Goal: Transaction & Acquisition: Book appointment/travel/reservation

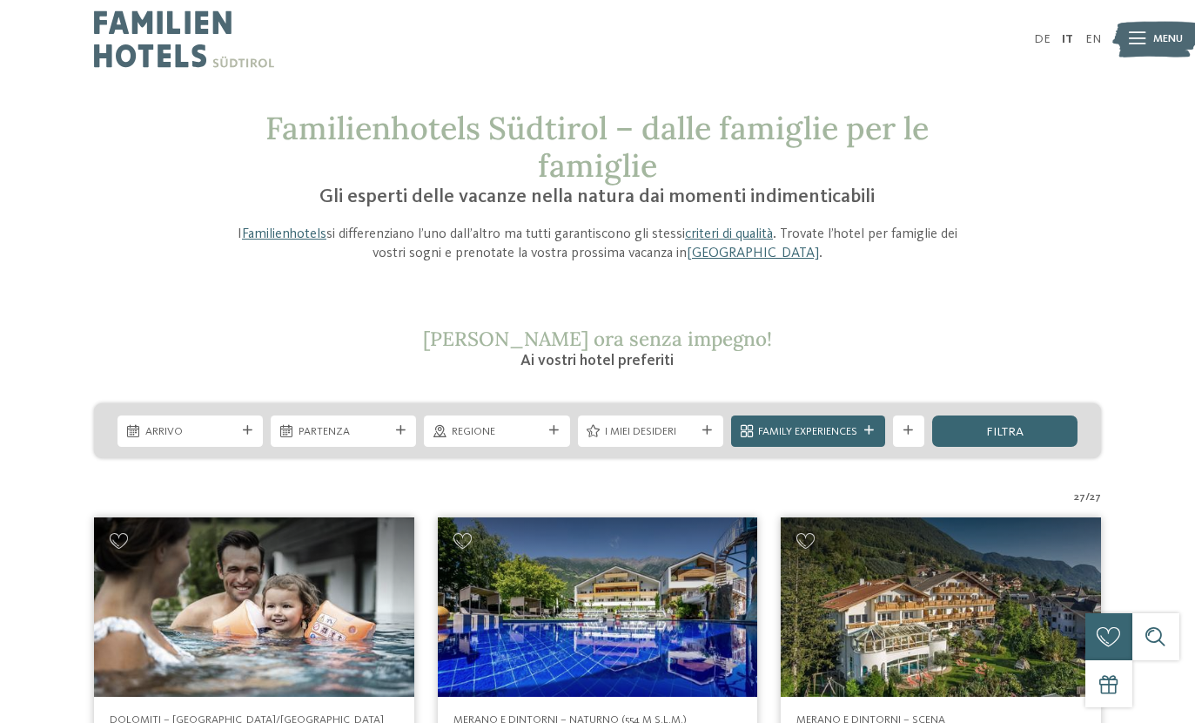
click at [697, 437] on div "I miei desideri" at bounding box center [651, 430] width 98 height 17
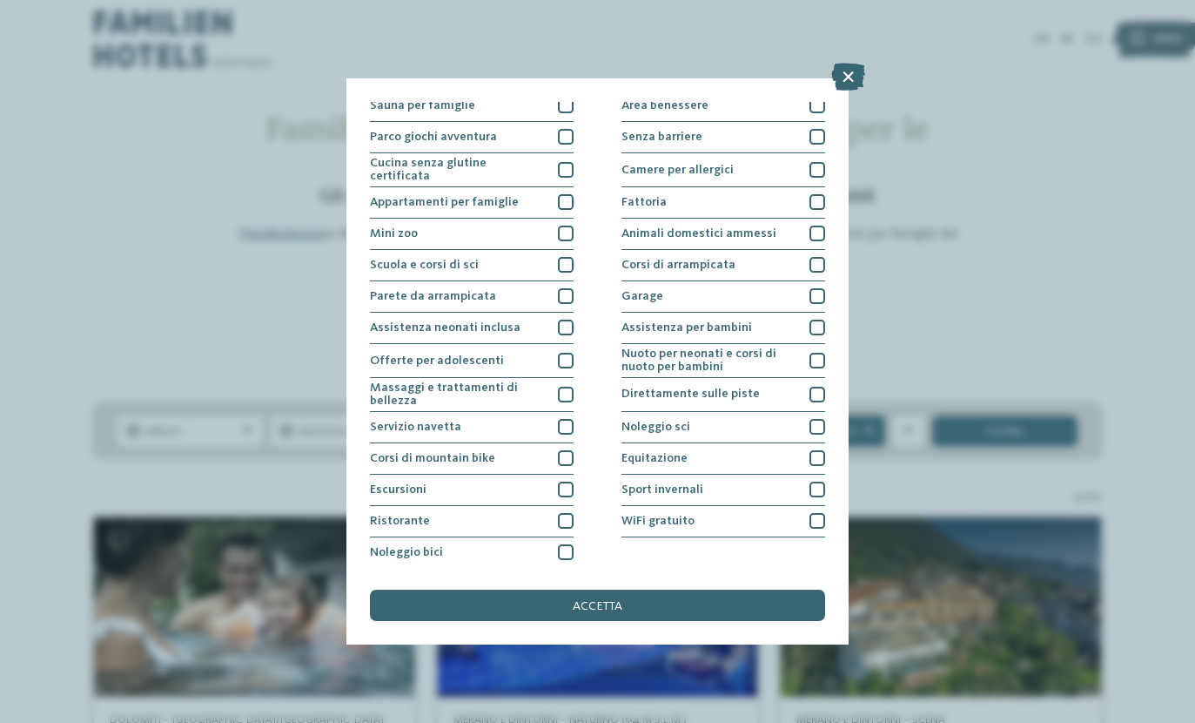
scroll to position [104, 0]
click at [569, 331] on div "Assistenza neonati inclusa" at bounding box center [472, 326] width 204 height 31
click at [813, 328] on div at bounding box center [818, 326] width 16 height 16
click at [761, 589] on div "accetta" at bounding box center [597, 604] width 455 height 31
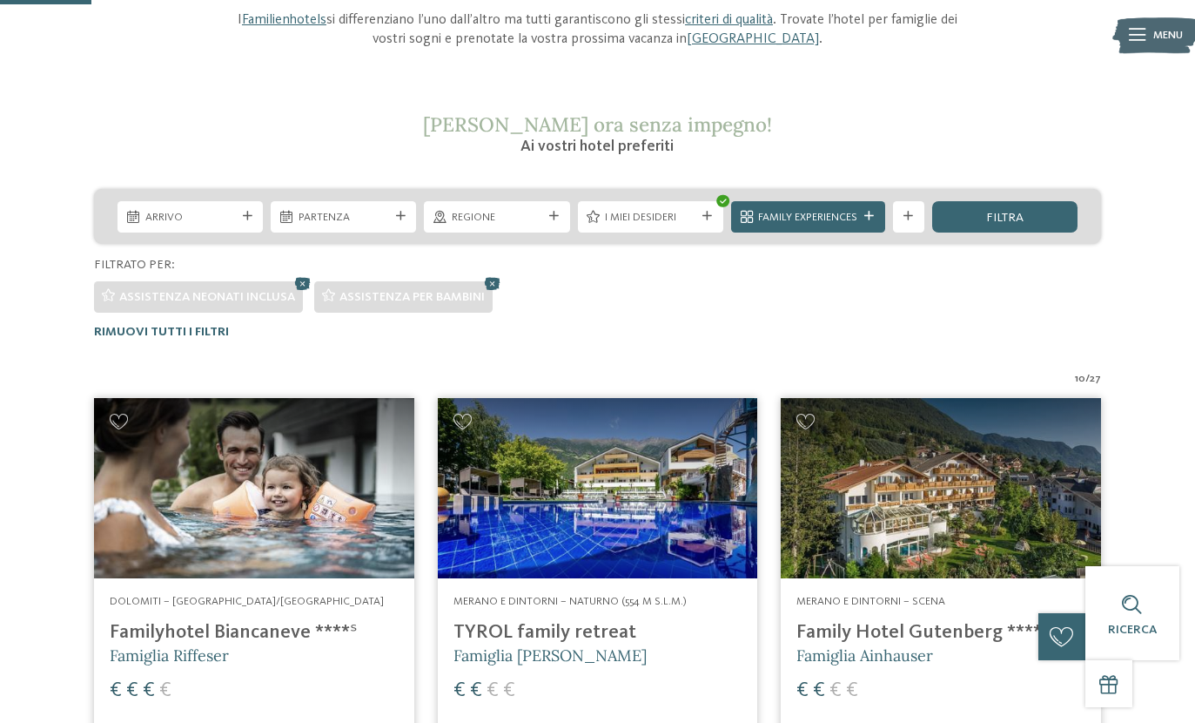
scroll to position [232, 0]
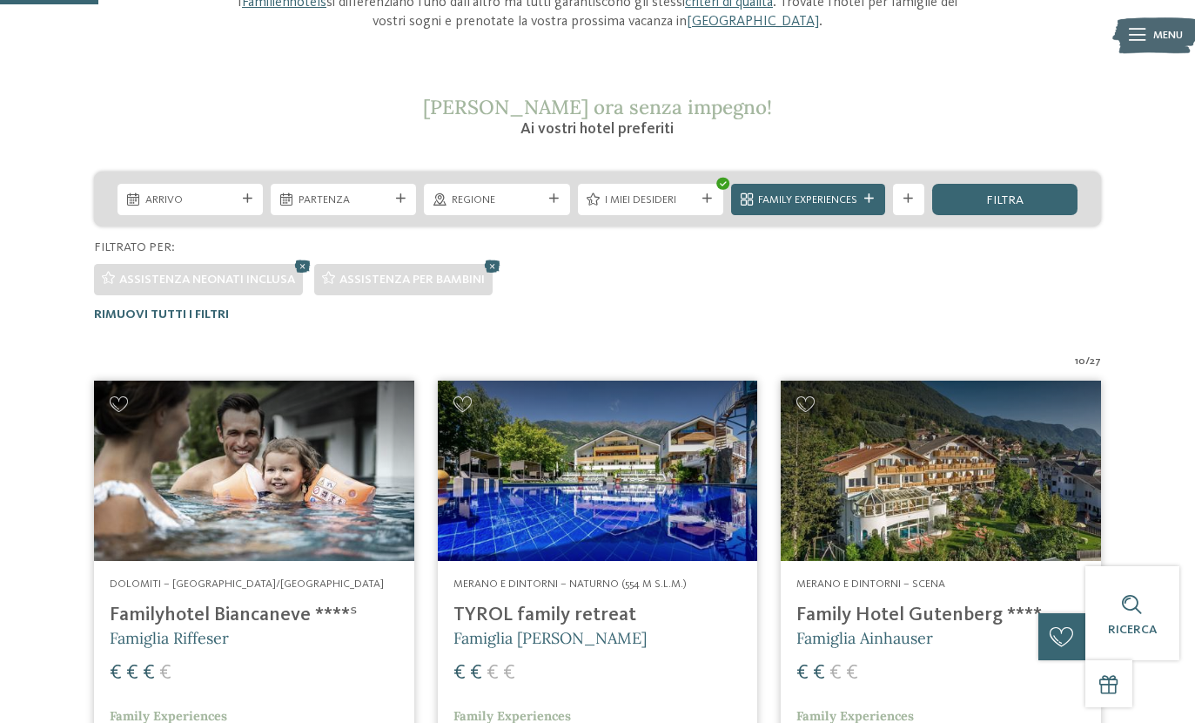
click at [292, 266] on div "Assistenza neonati inclusa" at bounding box center [198, 279] width 209 height 31
click at [298, 262] on icon at bounding box center [303, 265] width 24 height 21
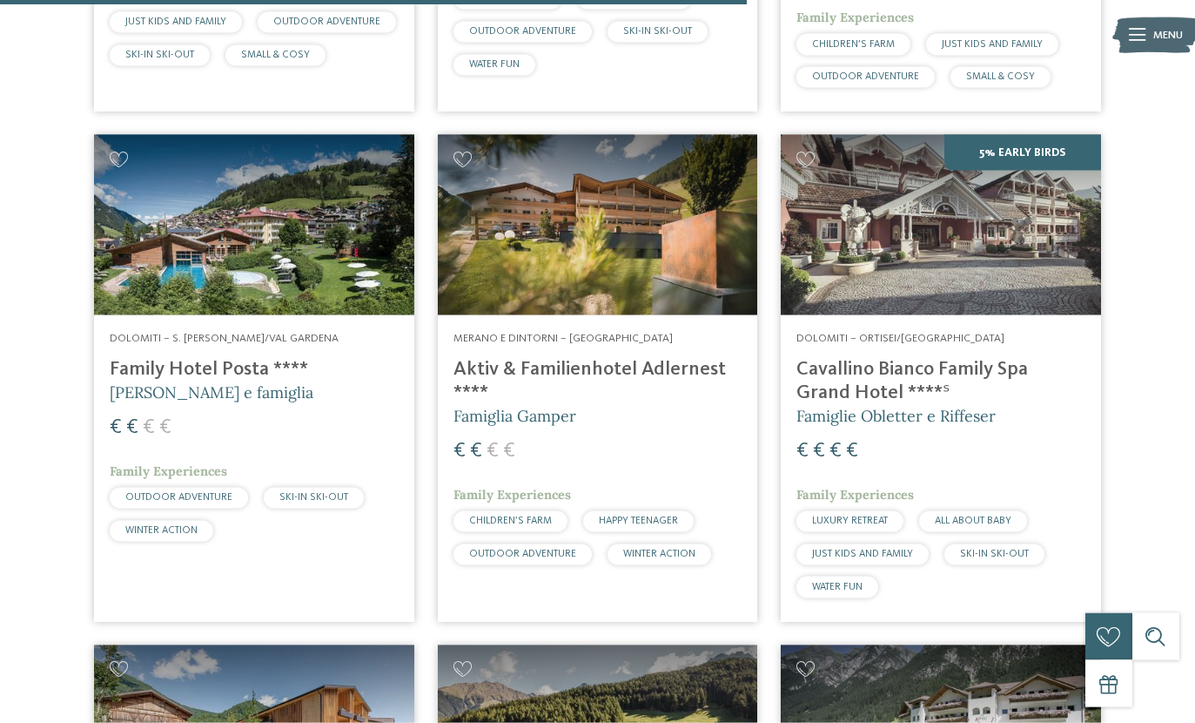
scroll to position [2966, 0]
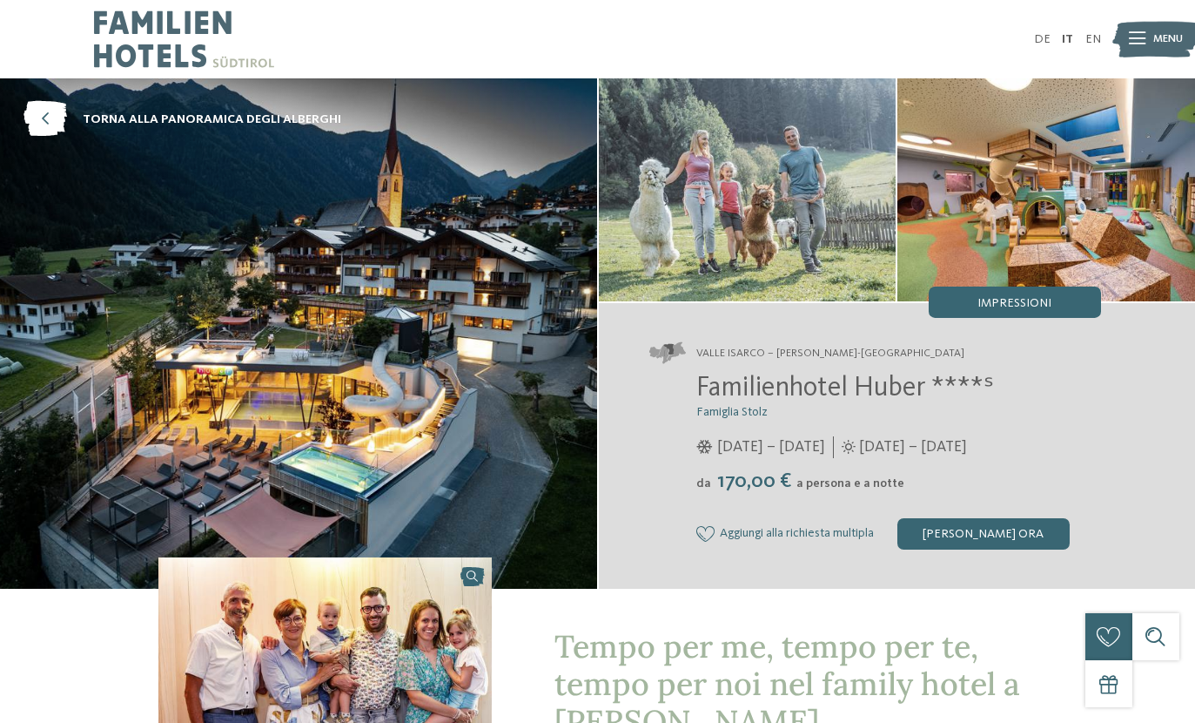
click at [1014, 304] on span "Impressioni" at bounding box center [1015, 303] width 74 height 12
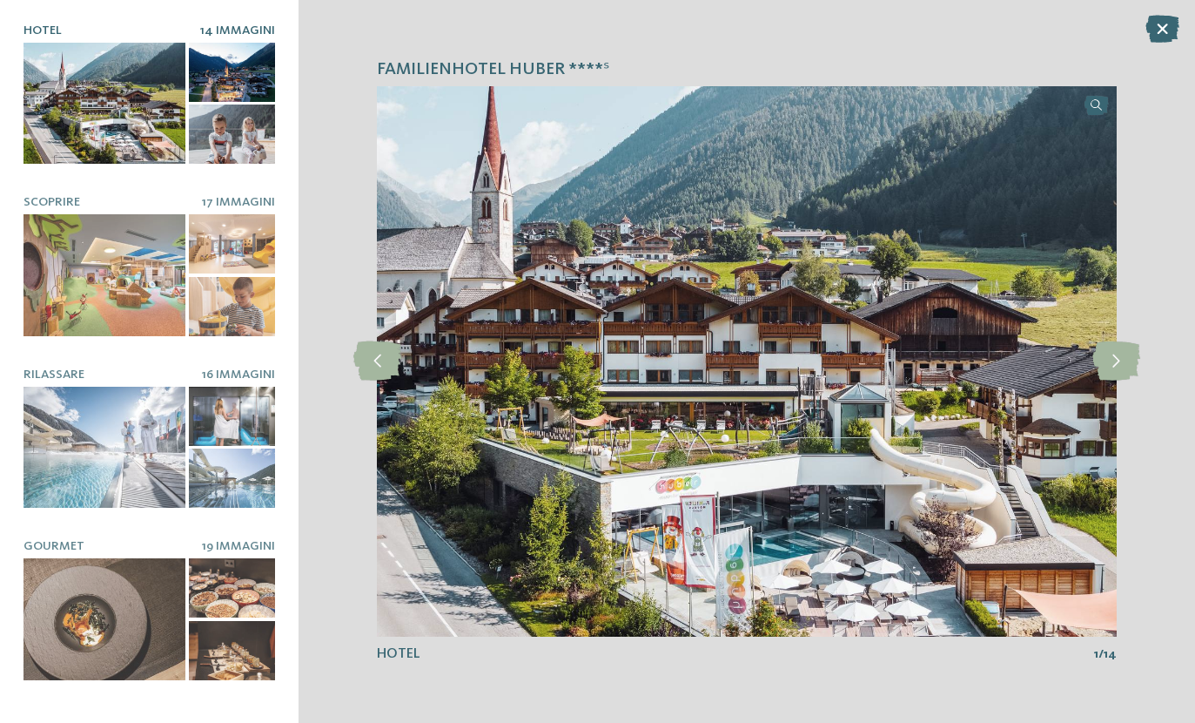
click at [1108, 370] on icon at bounding box center [1117, 360] width 48 height 39
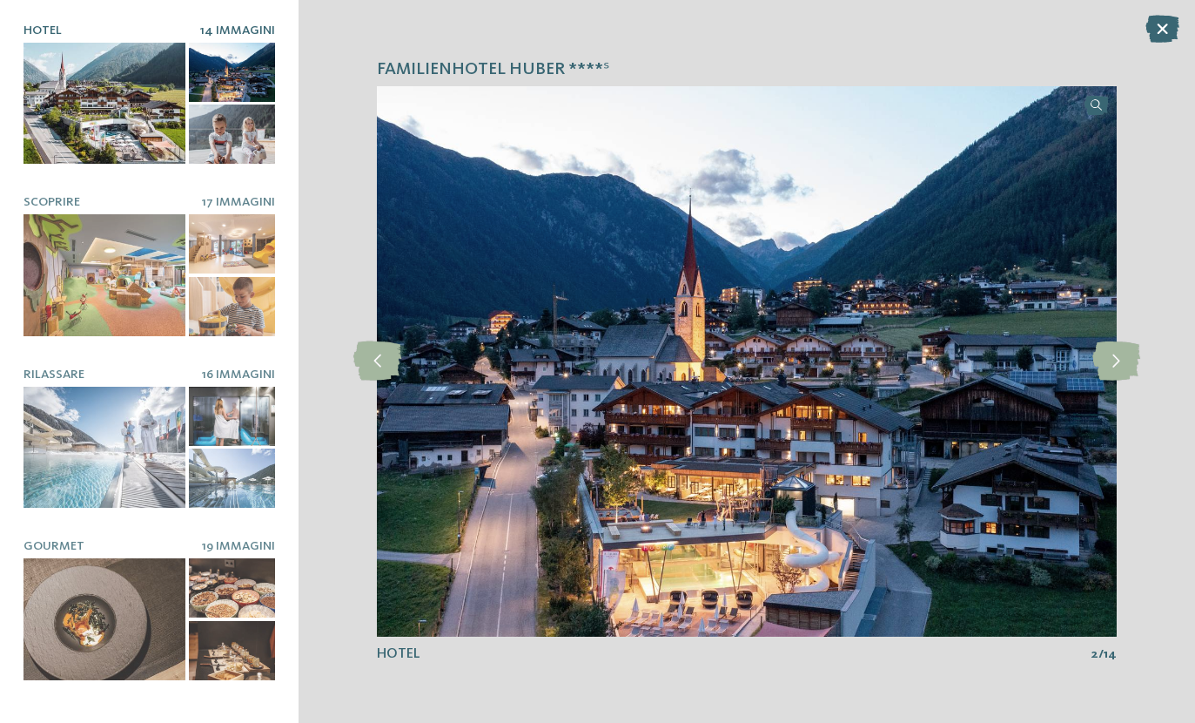
click at [1113, 370] on icon at bounding box center [1117, 360] width 48 height 39
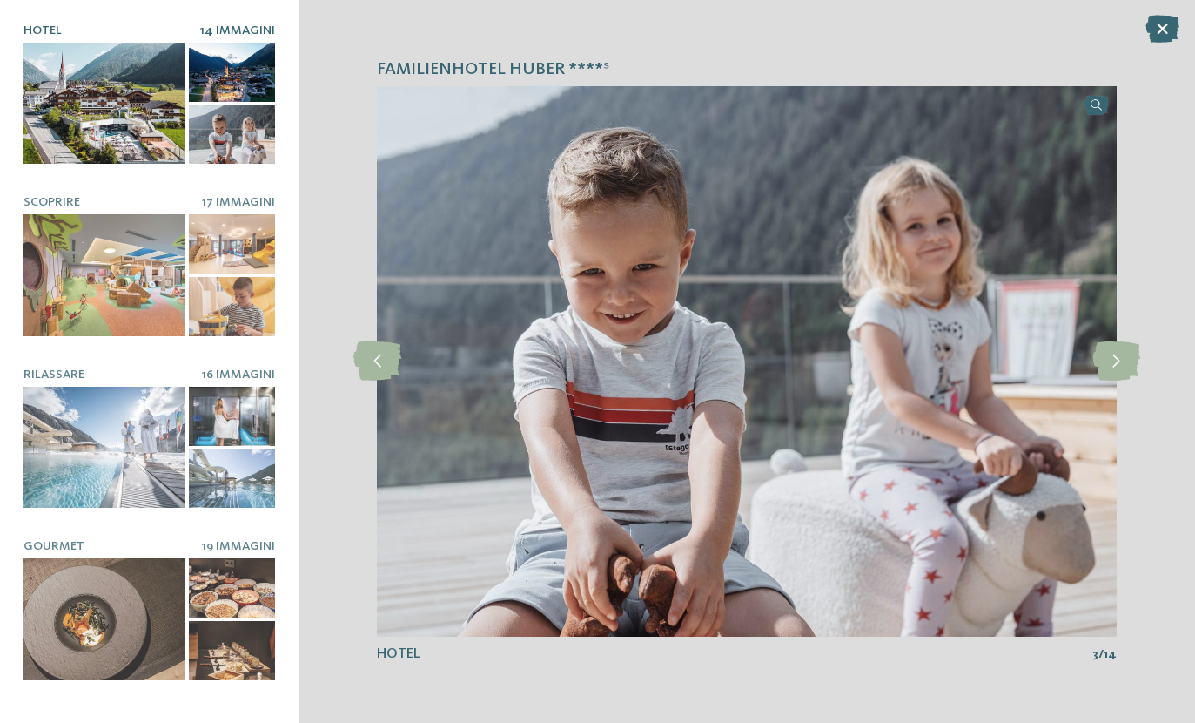
click at [1112, 374] on icon at bounding box center [1117, 360] width 48 height 39
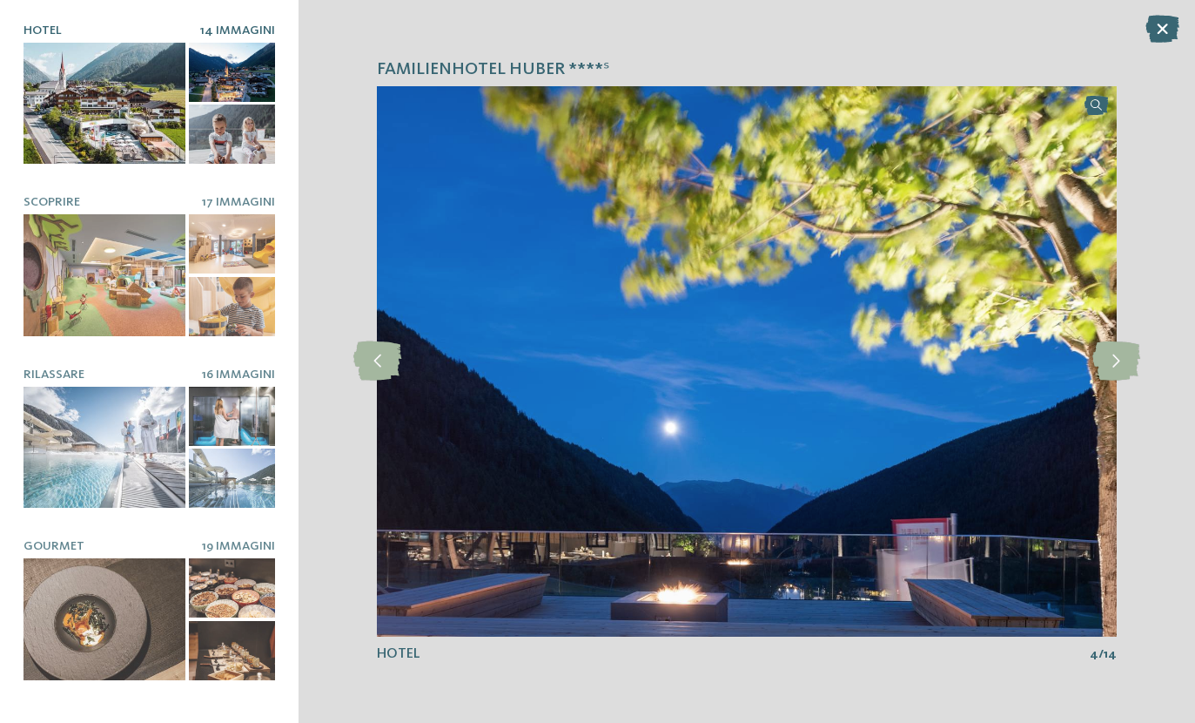
click at [1109, 369] on icon at bounding box center [1117, 360] width 48 height 39
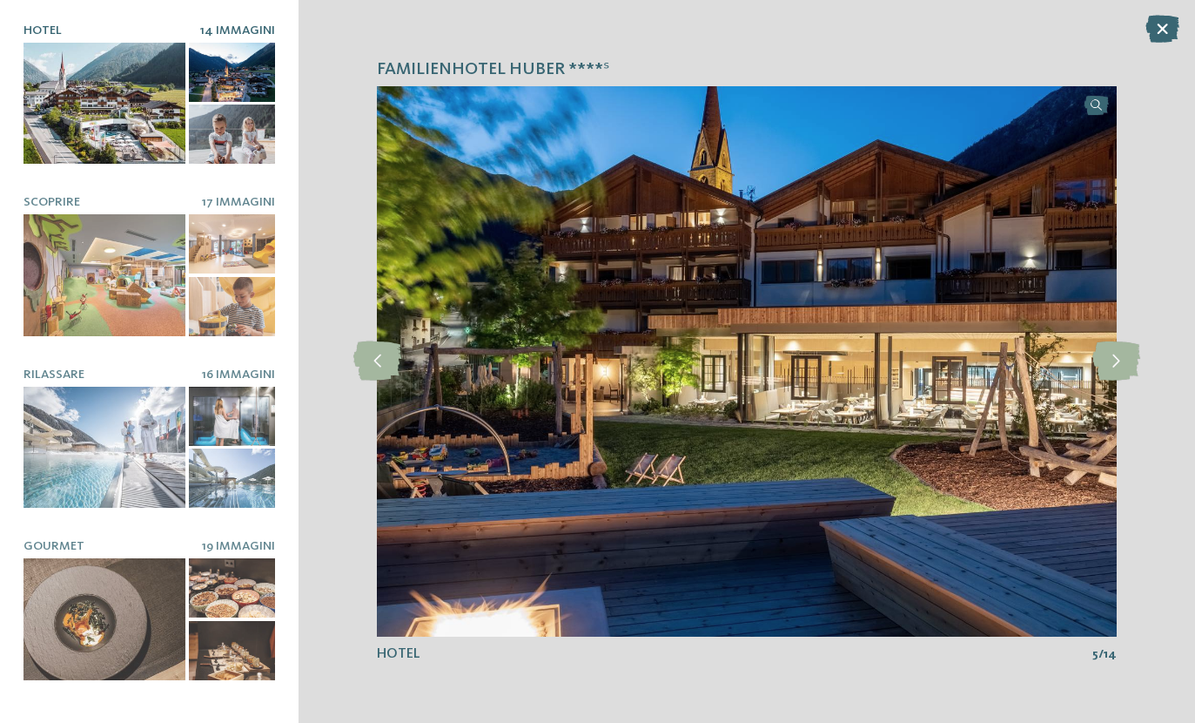
click at [1110, 370] on icon at bounding box center [1117, 360] width 48 height 39
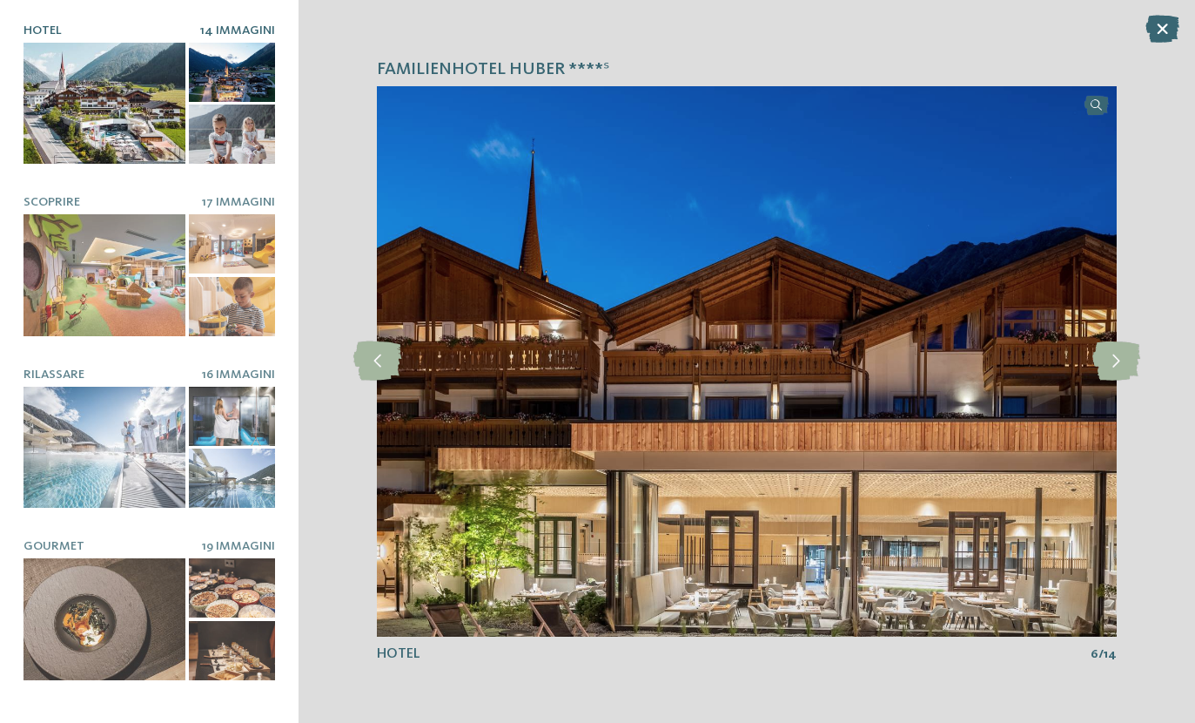
click at [1114, 367] on icon at bounding box center [1117, 360] width 48 height 39
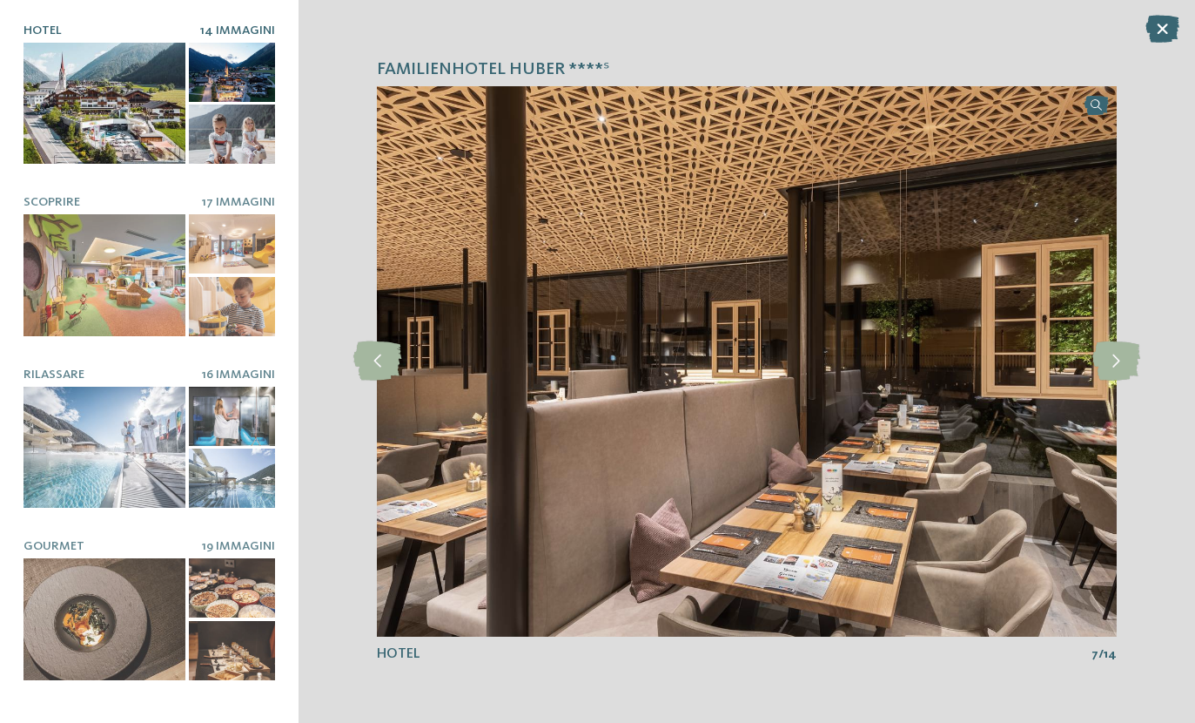
click at [1113, 367] on icon at bounding box center [1117, 360] width 48 height 39
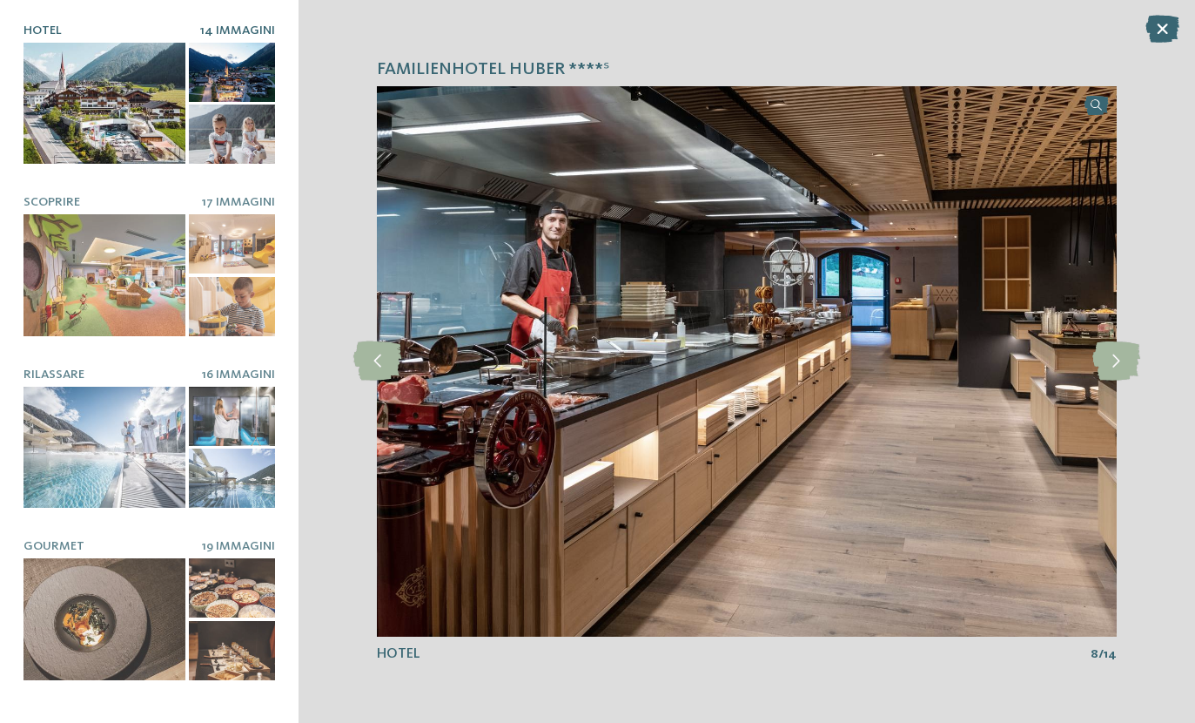
click at [1116, 367] on icon at bounding box center [1117, 360] width 48 height 39
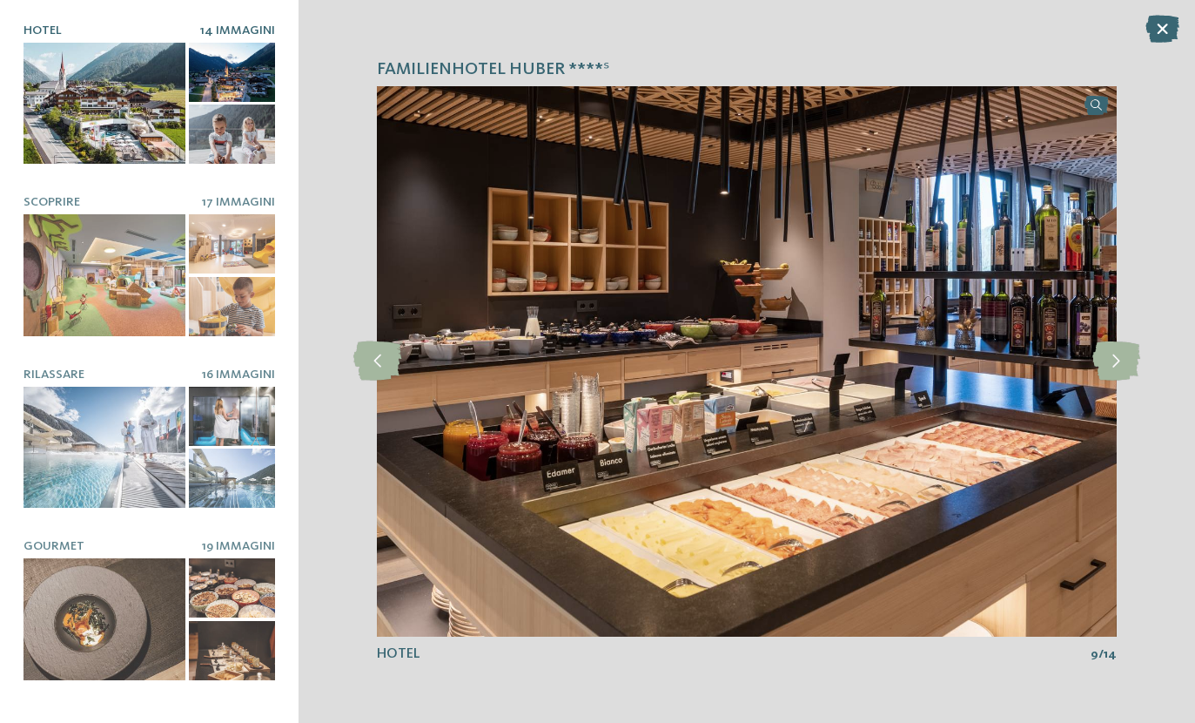
click at [1116, 367] on icon at bounding box center [1117, 360] width 48 height 39
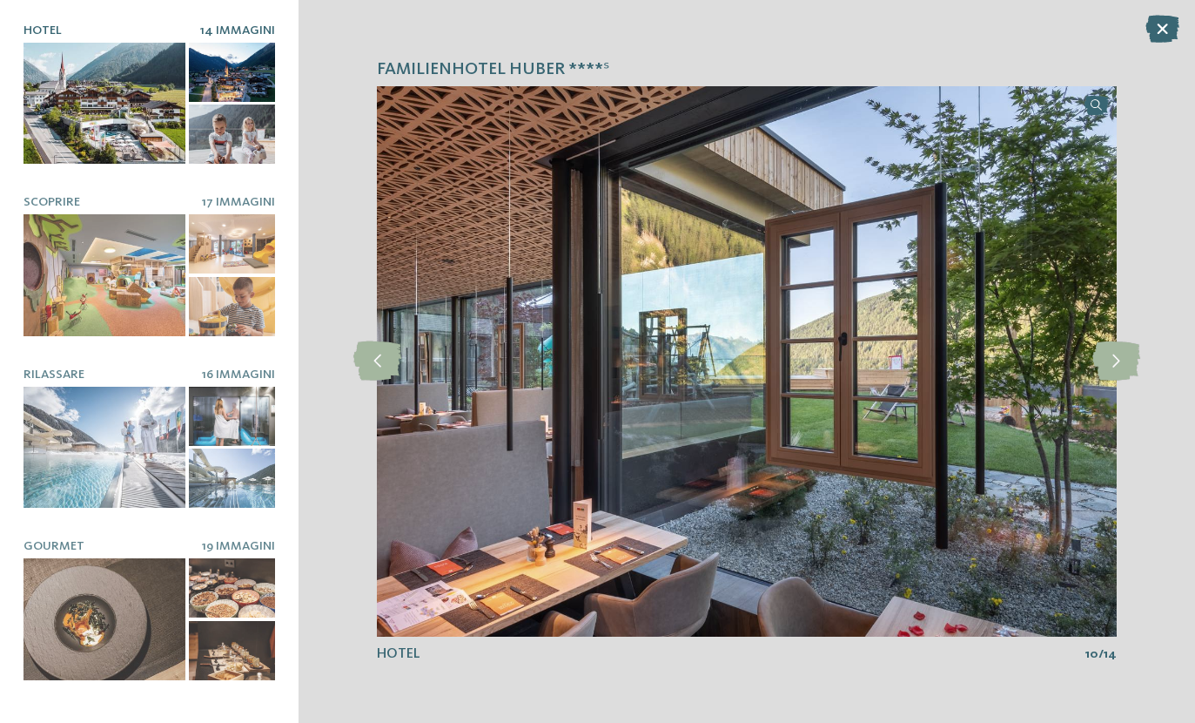
click at [1116, 367] on icon at bounding box center [1117, 360] width 48 height 39
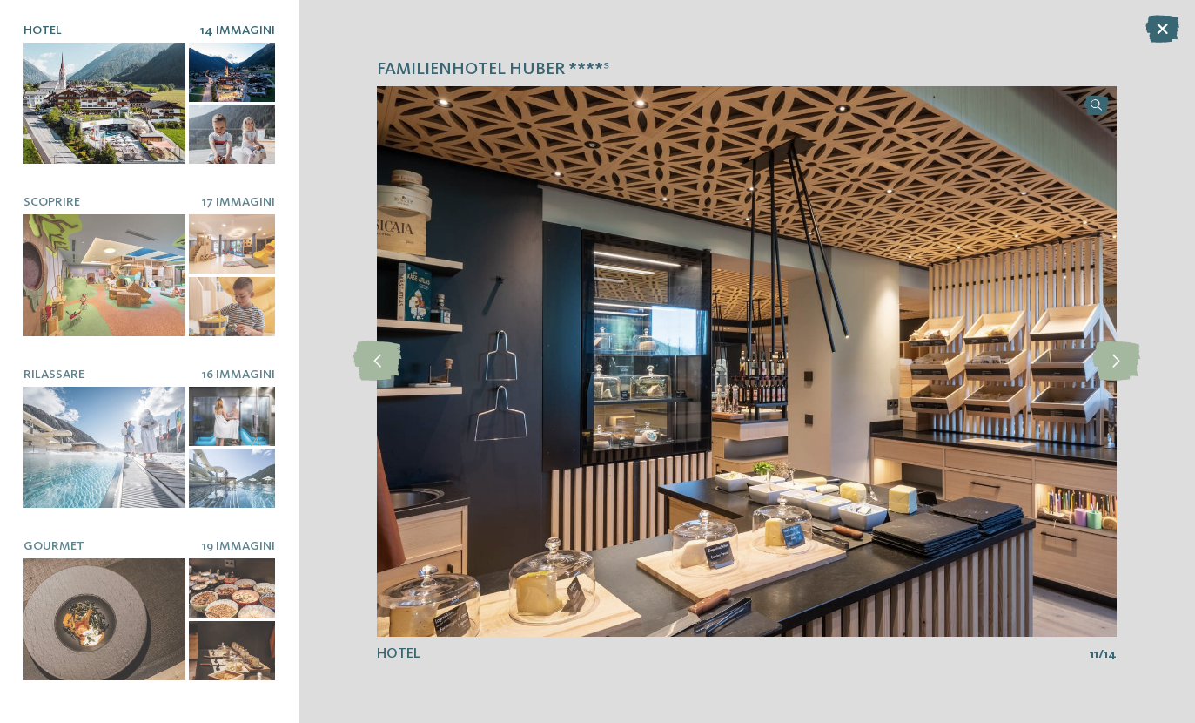
click at [1116, 367] on icon at bounding box center [1117, 360] width 48 height 39
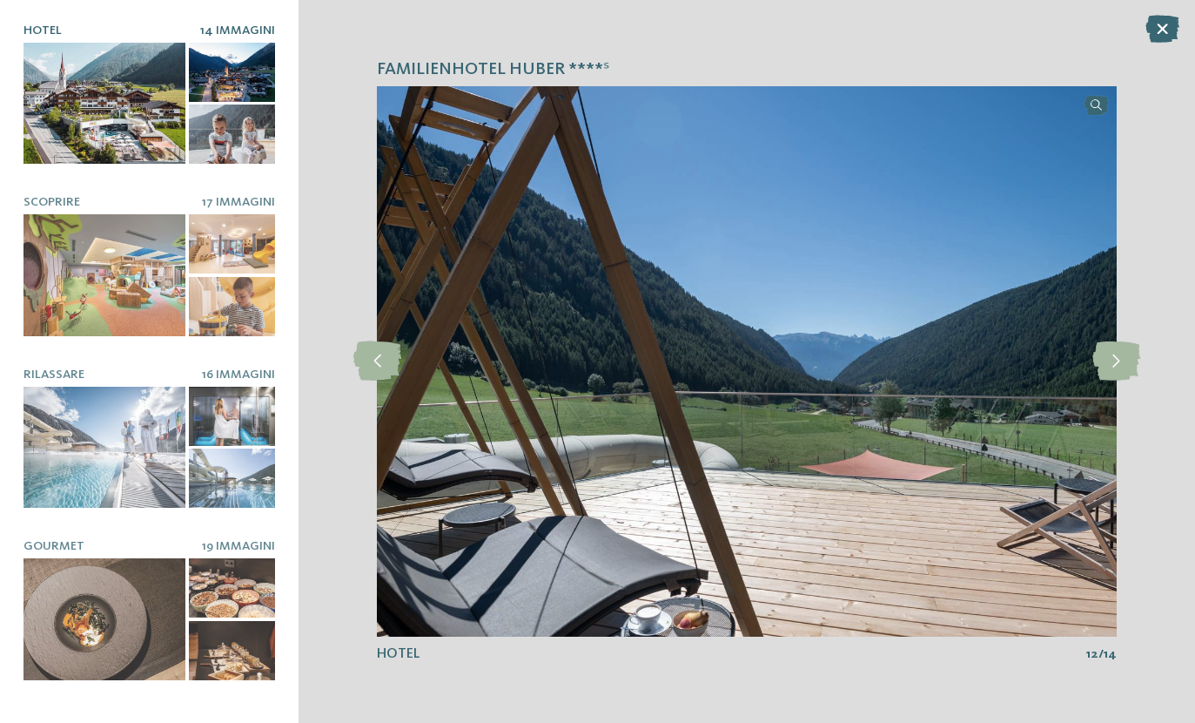
click at [1116, 368] on icon at bounding box center [1117, 360] width 48 height 39
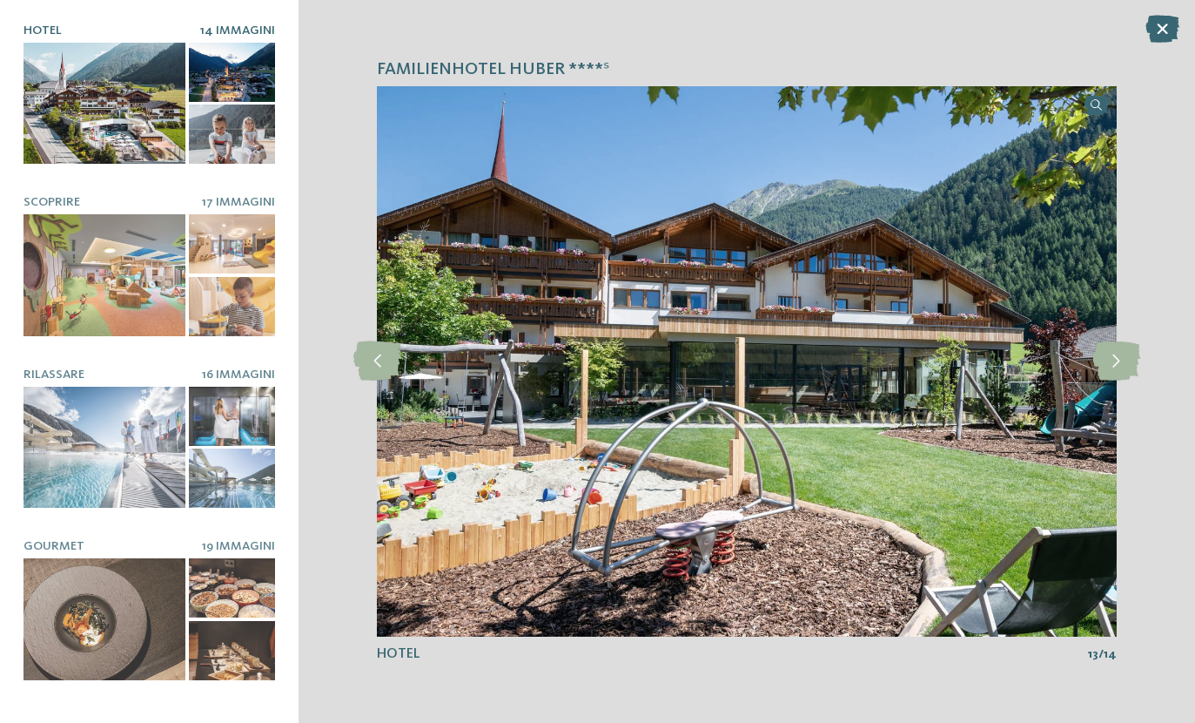
click at [1119, 368] on icon at bounding box center [1117, 360] width 48 height 39
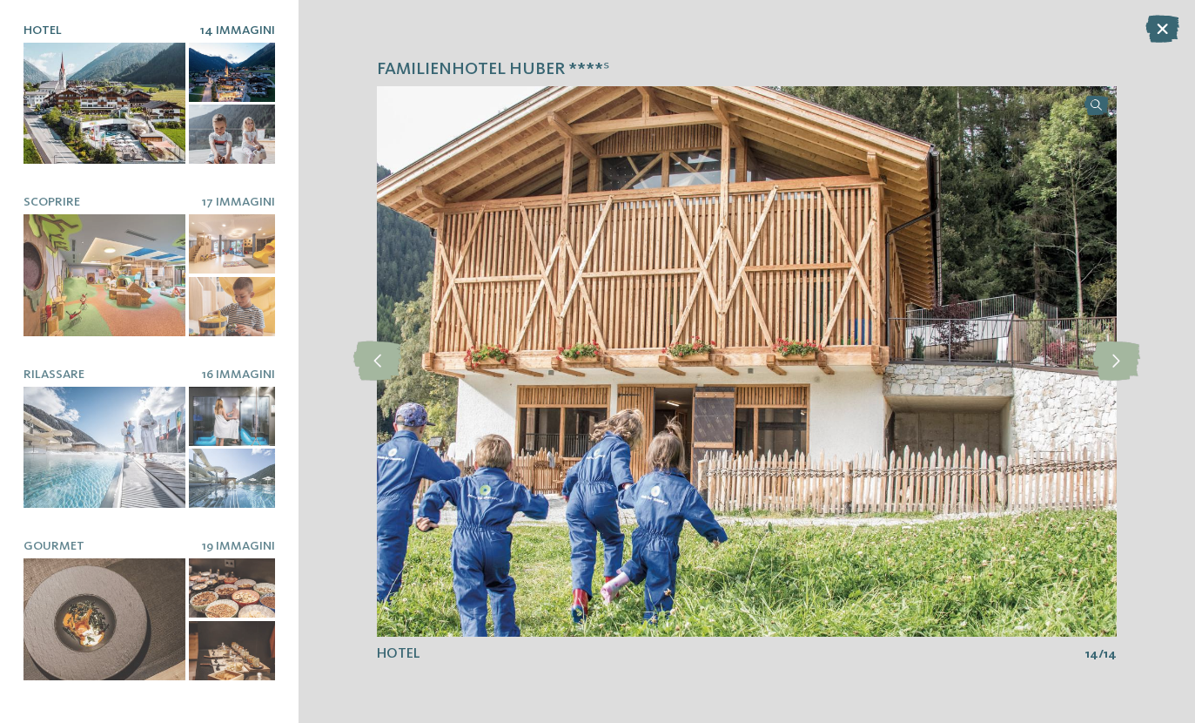
click at [1120, 367] on icon at bounding box center [1117, 360] width 48 height 39
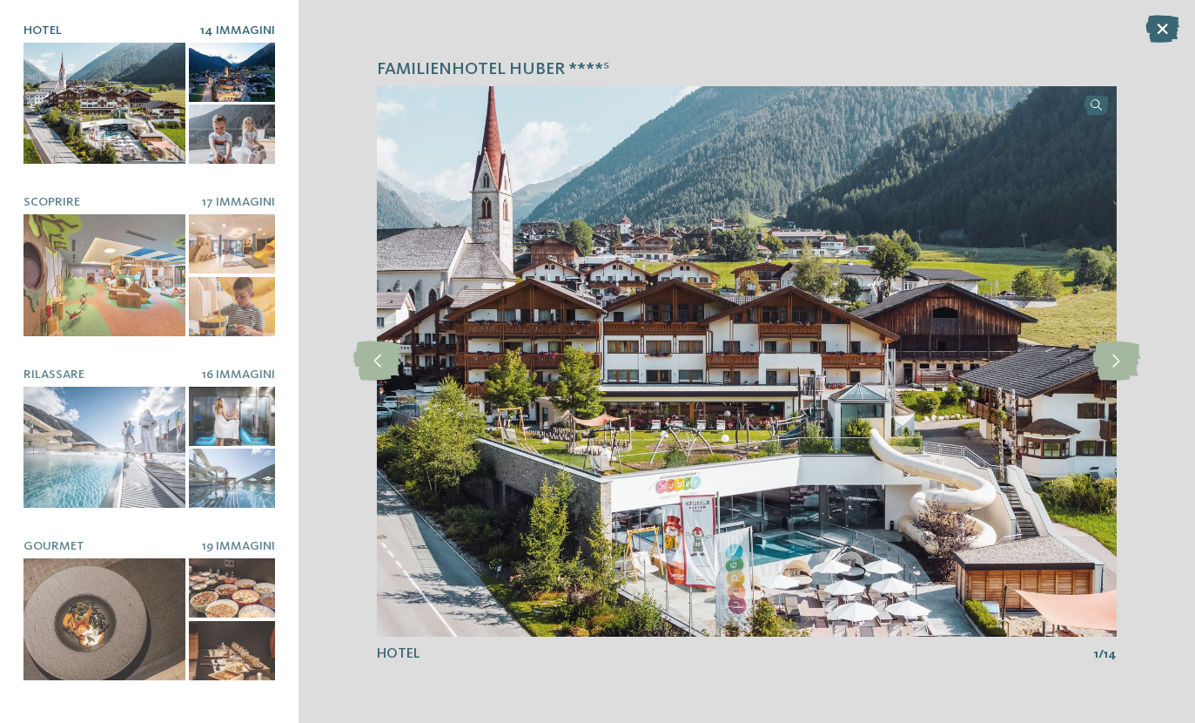
click at [1118, 367] on icon at bounding box center [1117, 360] width 48 height 39
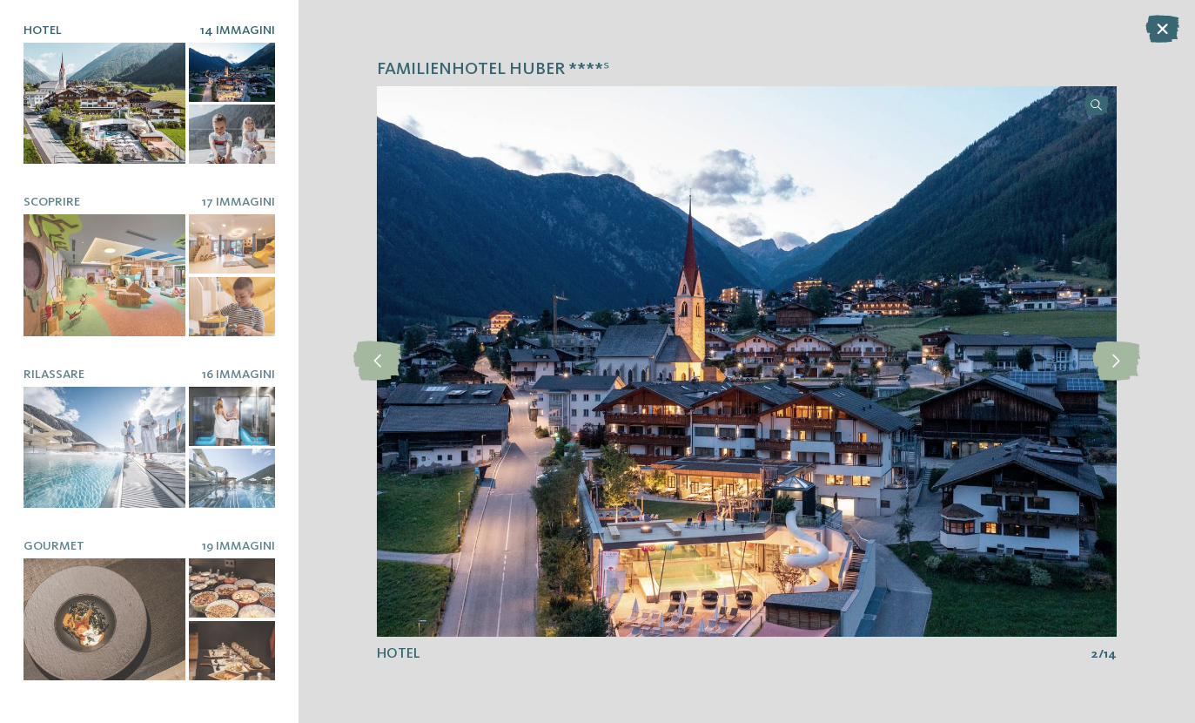
click at [1119, 367] on icon at bounding box center [1117, 360] width 48 height 39
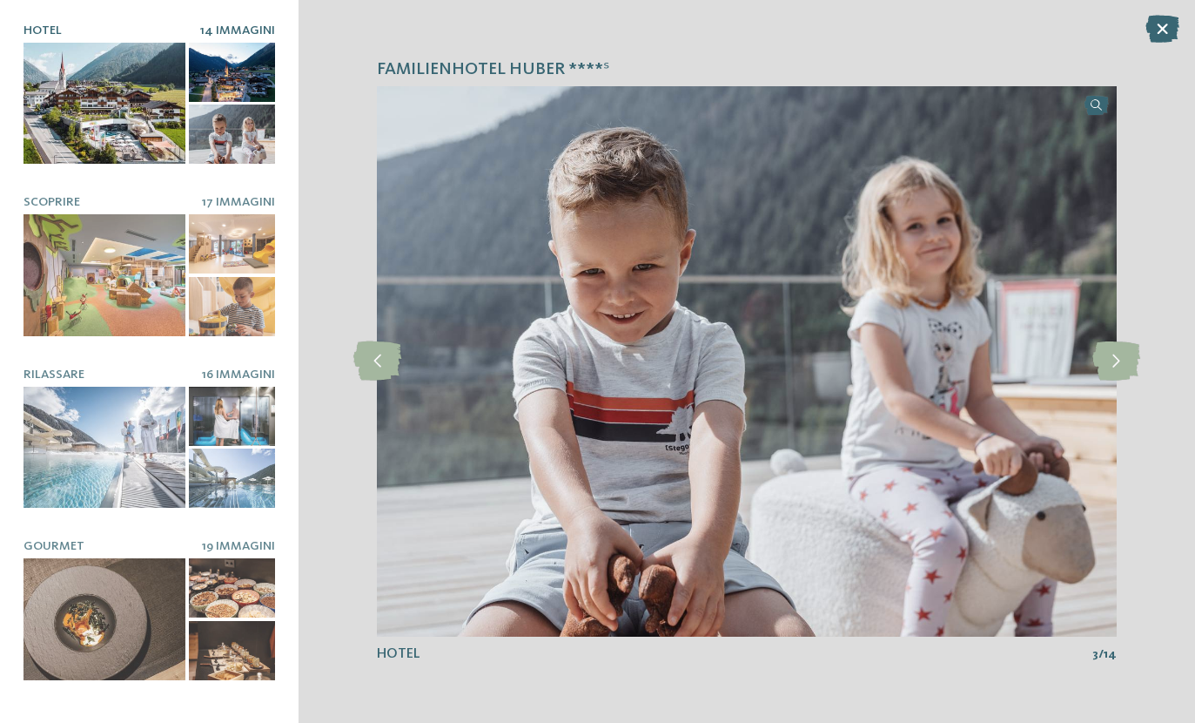
click at [1119, 367] on icon at bounding box center [1117, 360] width 48 height 39
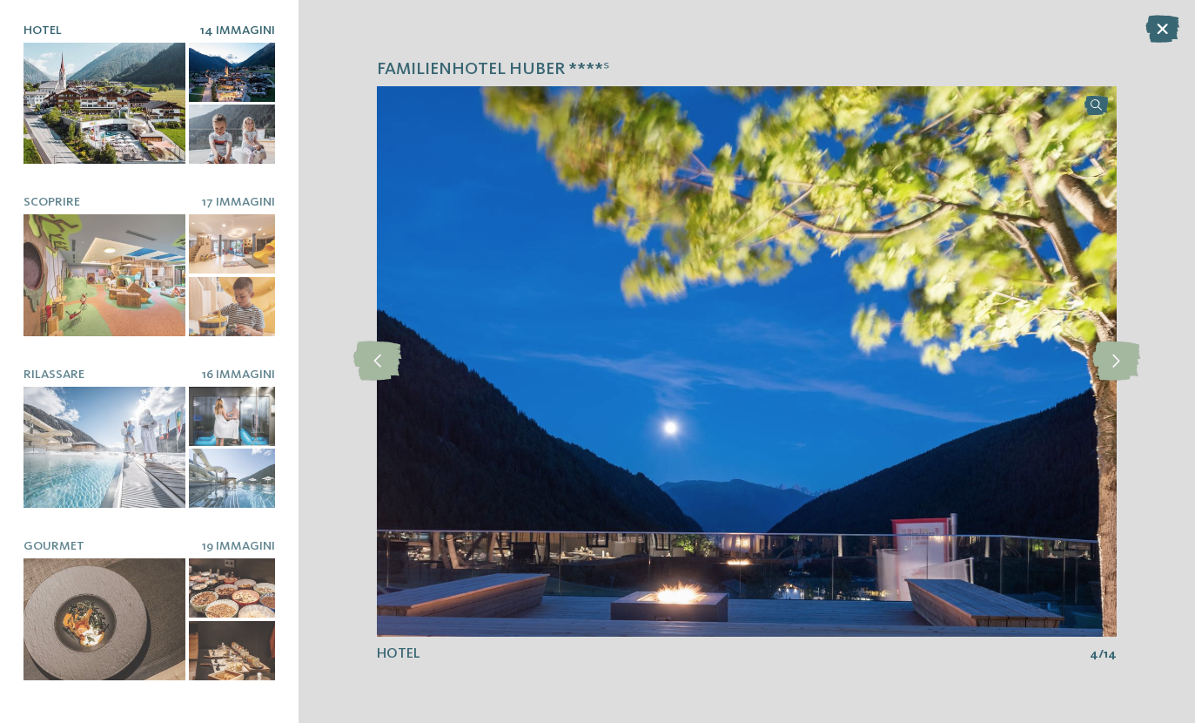
click at [1177, 29] on icon at bounding box center [1163, 29] width 34 height 28
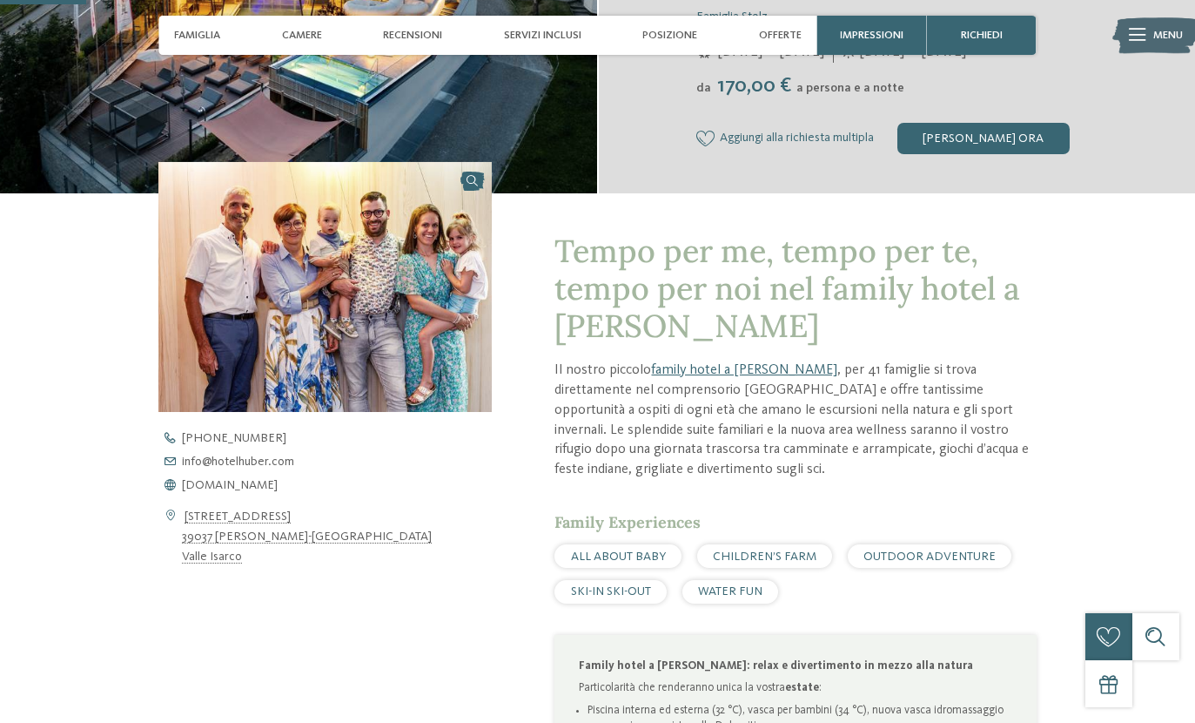
scroll to position [369, 0]
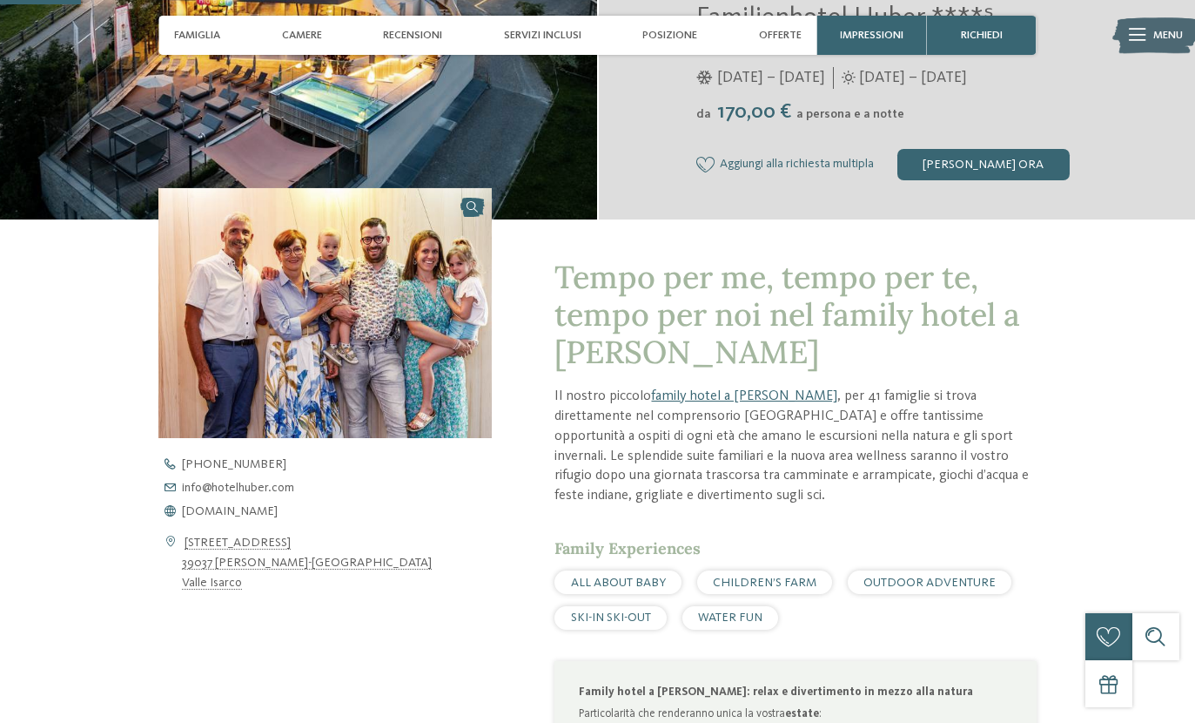
click at [224, 517] on span "www.hotelhuber.com" at bounding box center [230, 511] width 96 height 12
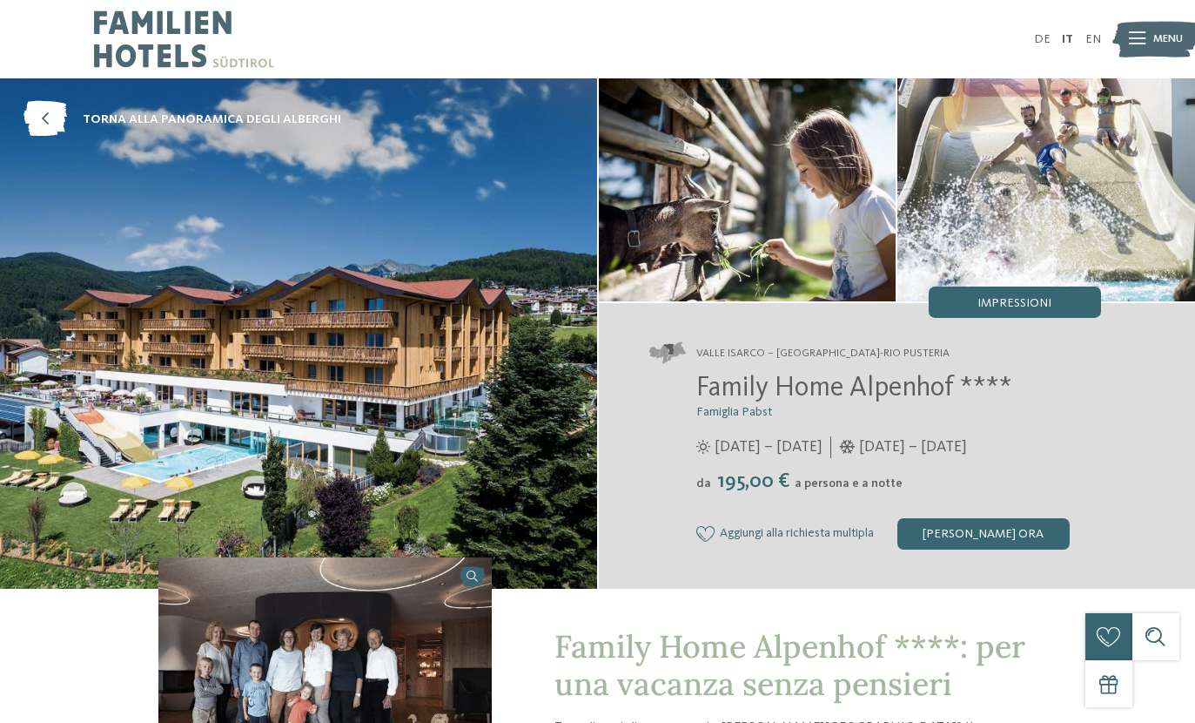
click at [1056, 313] on div "Impressioni" at bounding box center [1015, 301] width 172 height 31
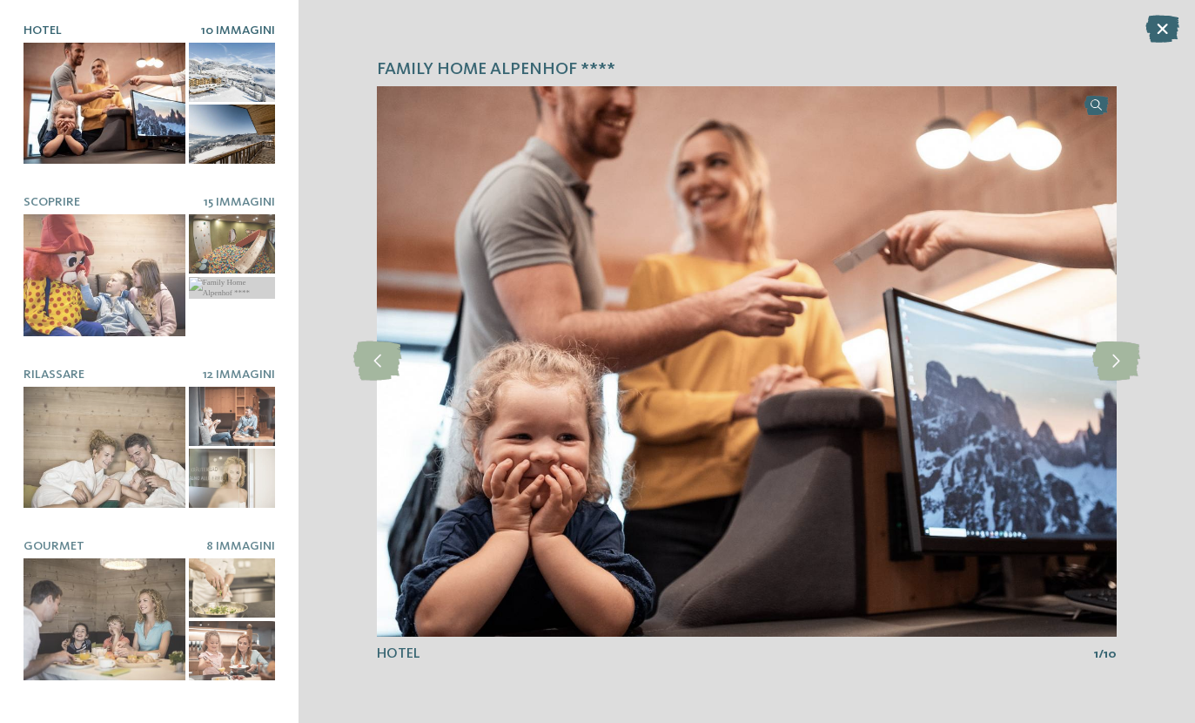
click at [1120, 366] on icon at bounding box center [1117, 360] width 48 height 39
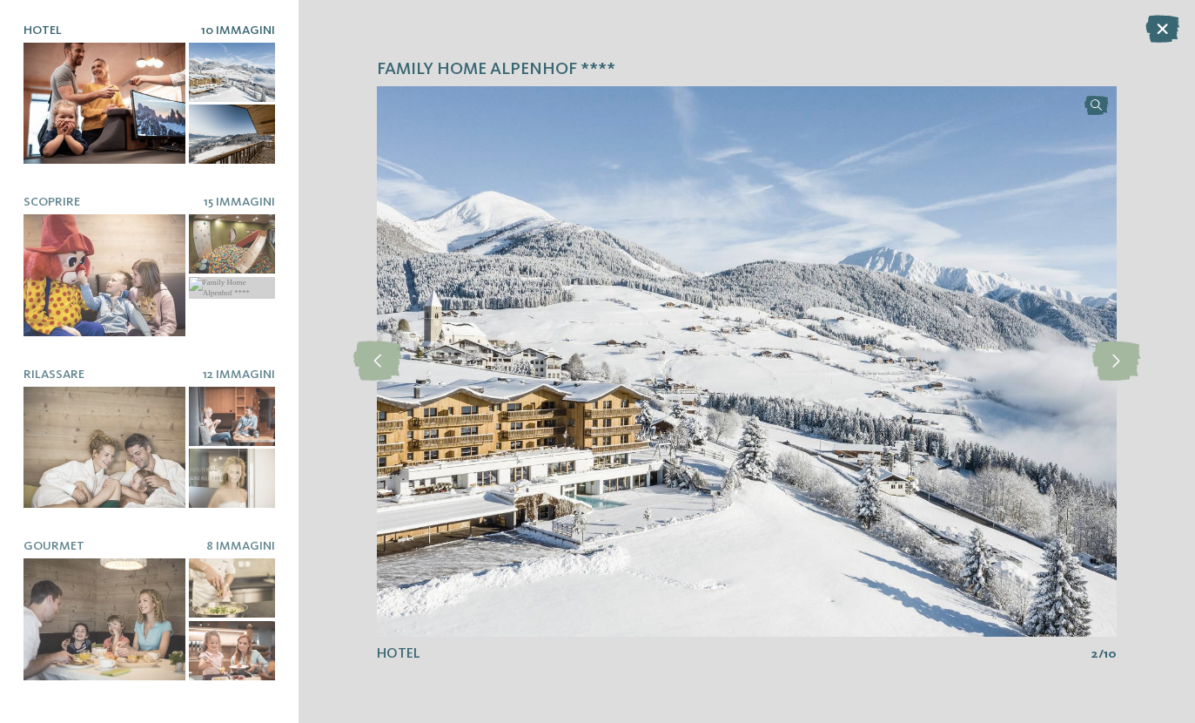
click at [1124, 365] on icon at bounding box center [1117, 360] width 48 height 39
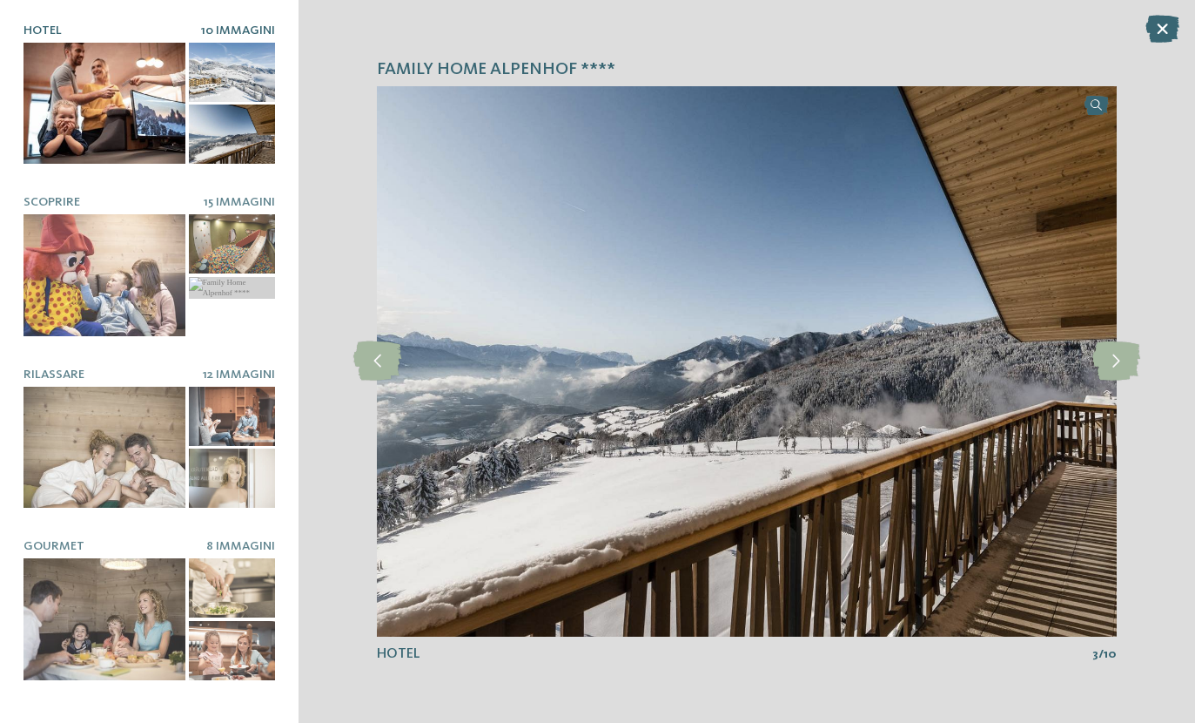
click at [1125, 366] on icon at bounding box center [1117, 360] width 48 height 39
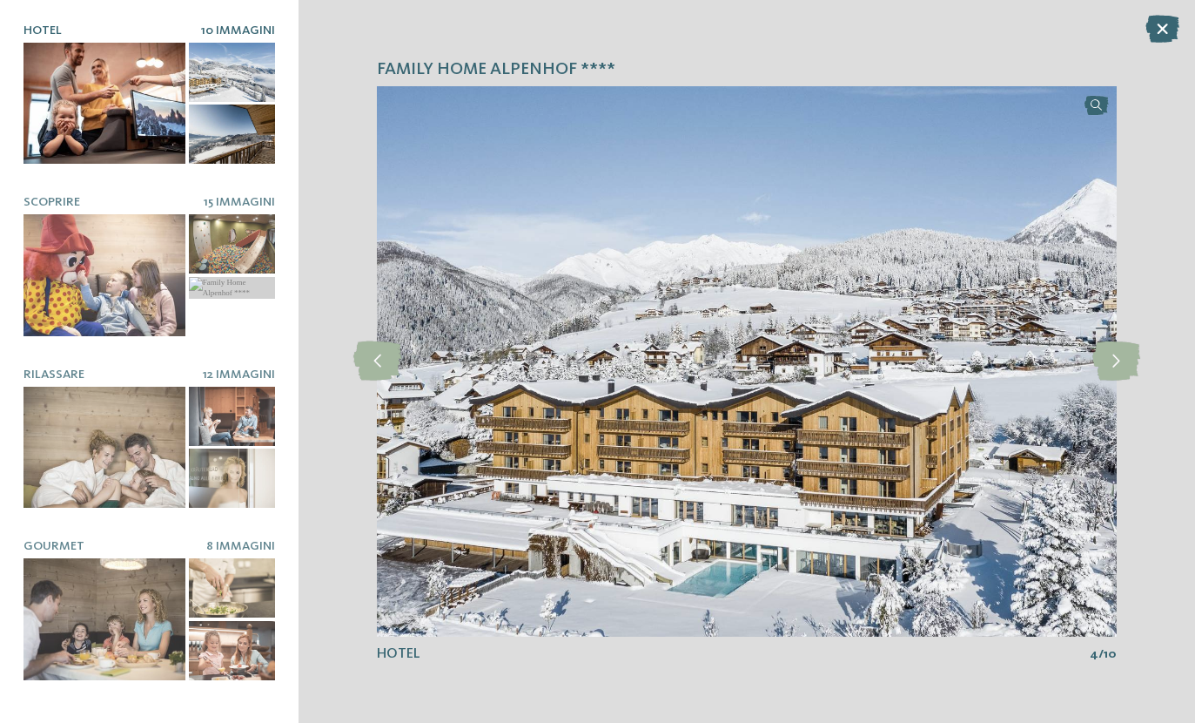
click at [1115, 367] on icon at bounding box center [1117, 360] width 48 height 39
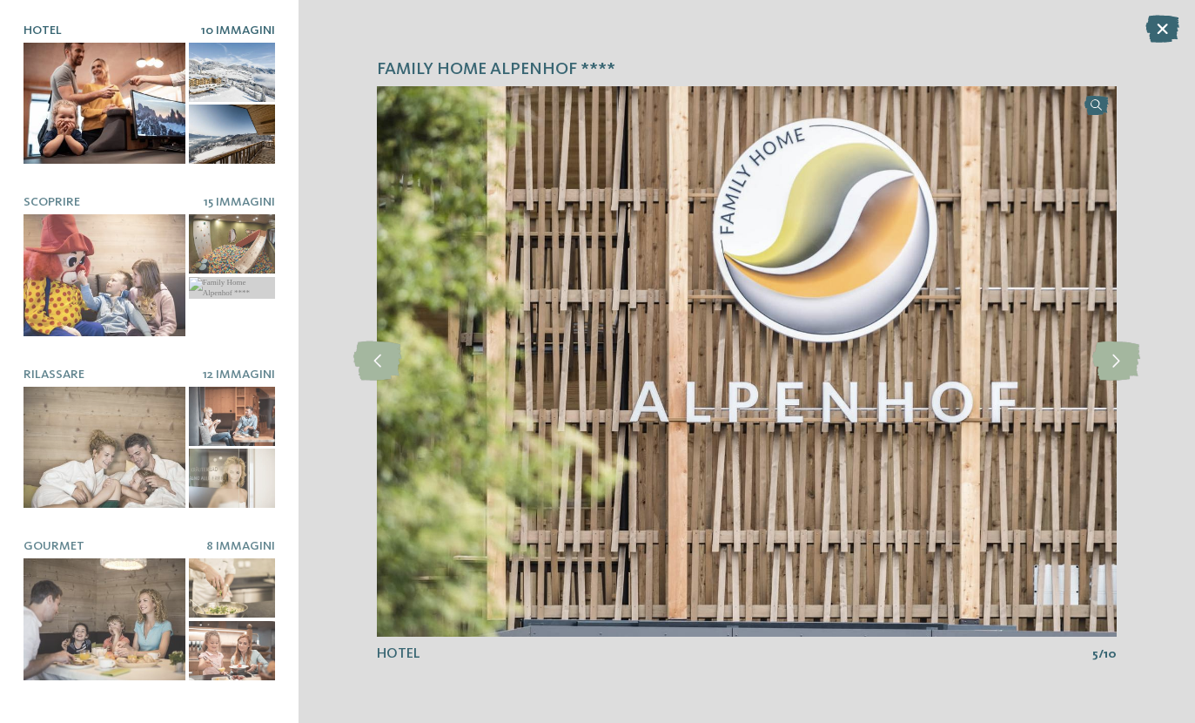
click at [1120, 367] on icon at bounding box center [1117, 360] width 48 height 39
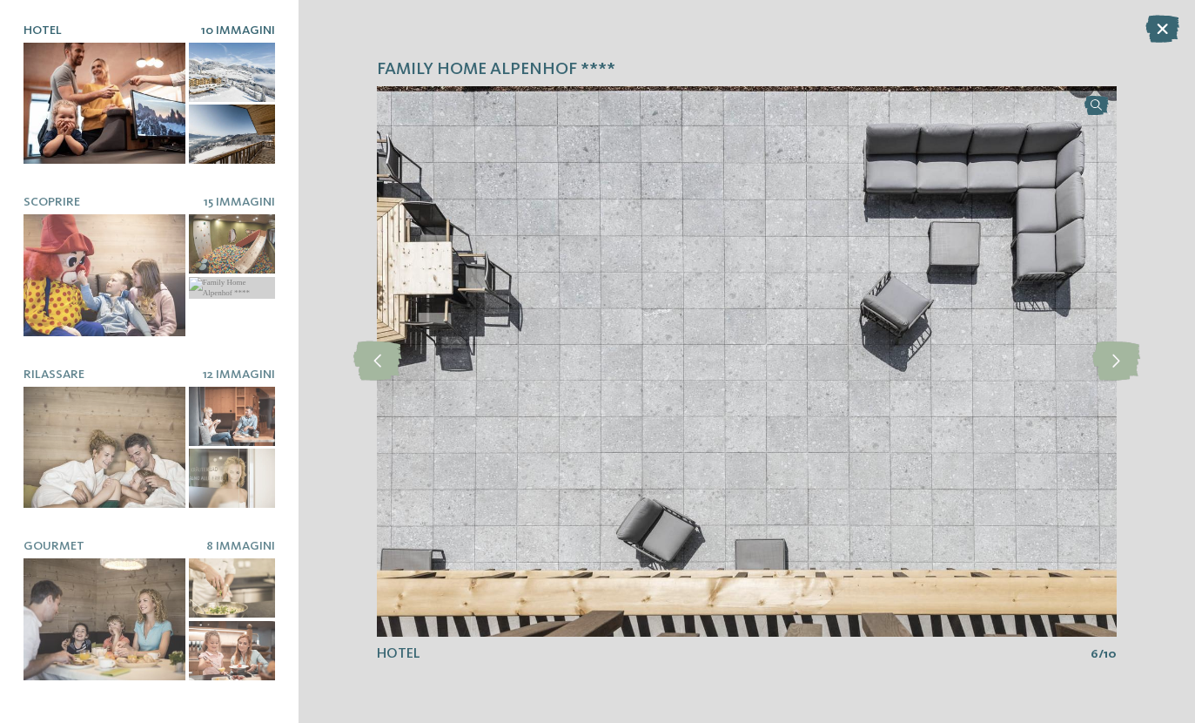
click at [1123, 363] on icon at bounding box center [1117, 360] width 48 height 39
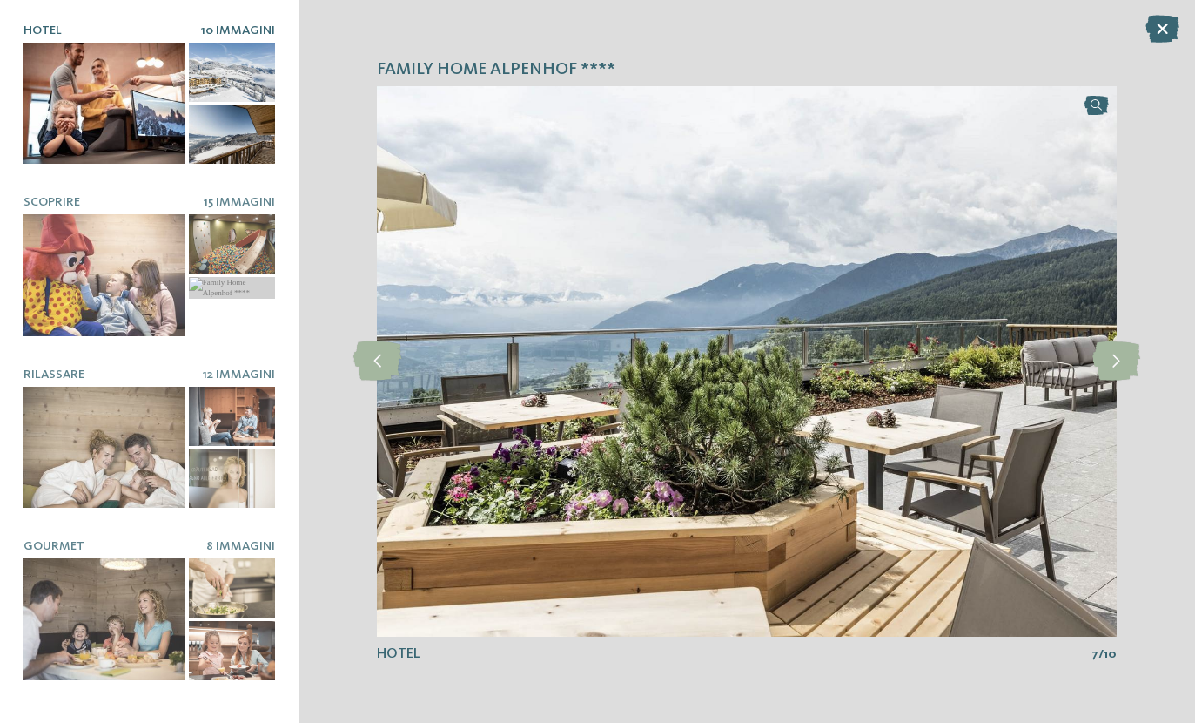
click at [1119, 368] on icon at bounding box center [1117, 360] width 48 height 39
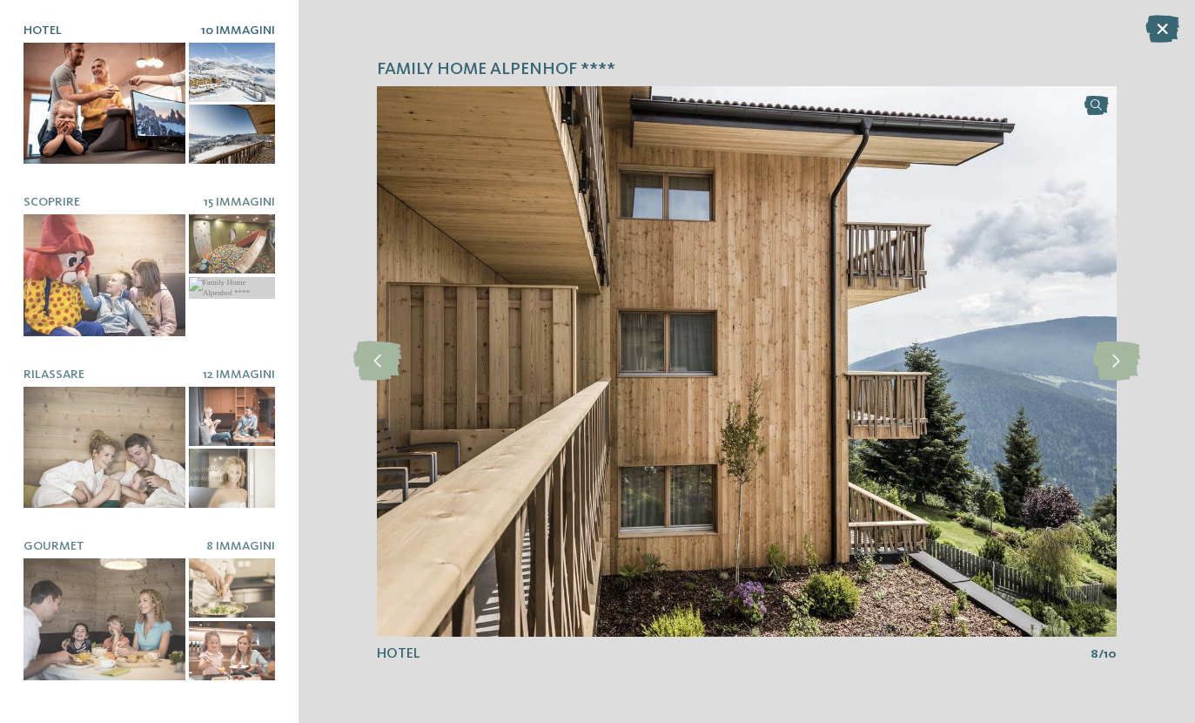
click at [1121, 373] on icon at bounding box center [1117, 360] width 48 height 39
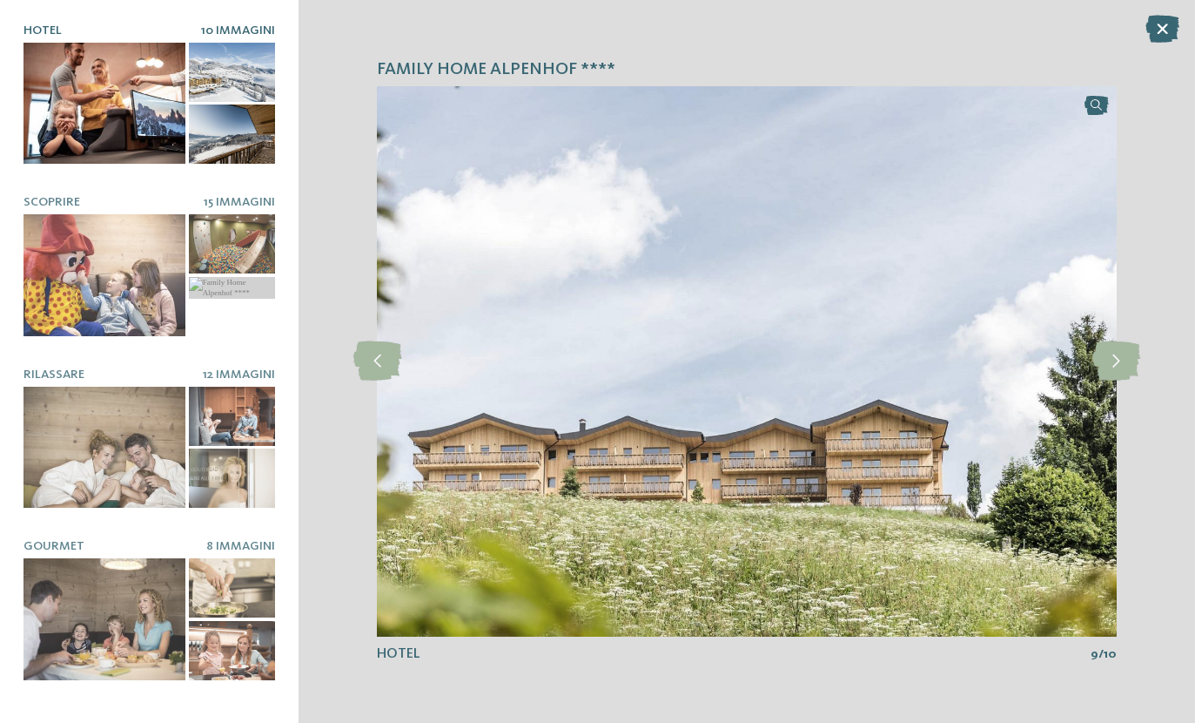
click at [1120, 368] on icon at bounding box center [1117, 360] width 48 height 39
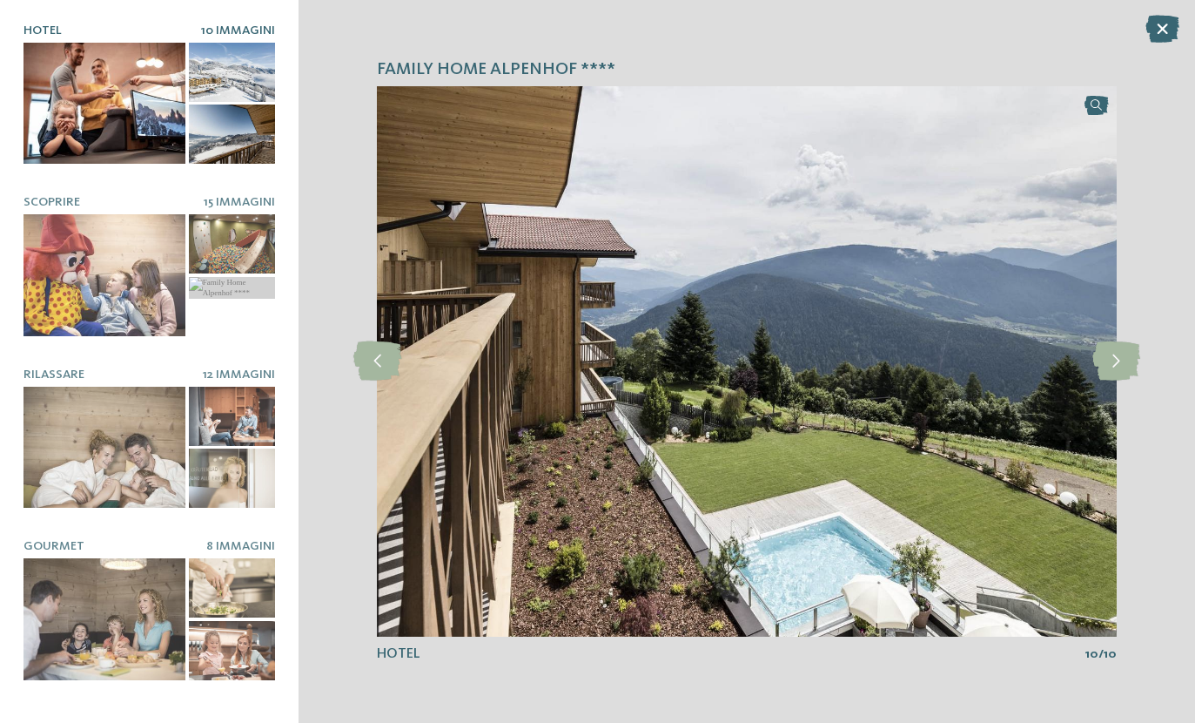
click at [1119, 371] on icon at bounding box center [1117, 360] width 48 height 39
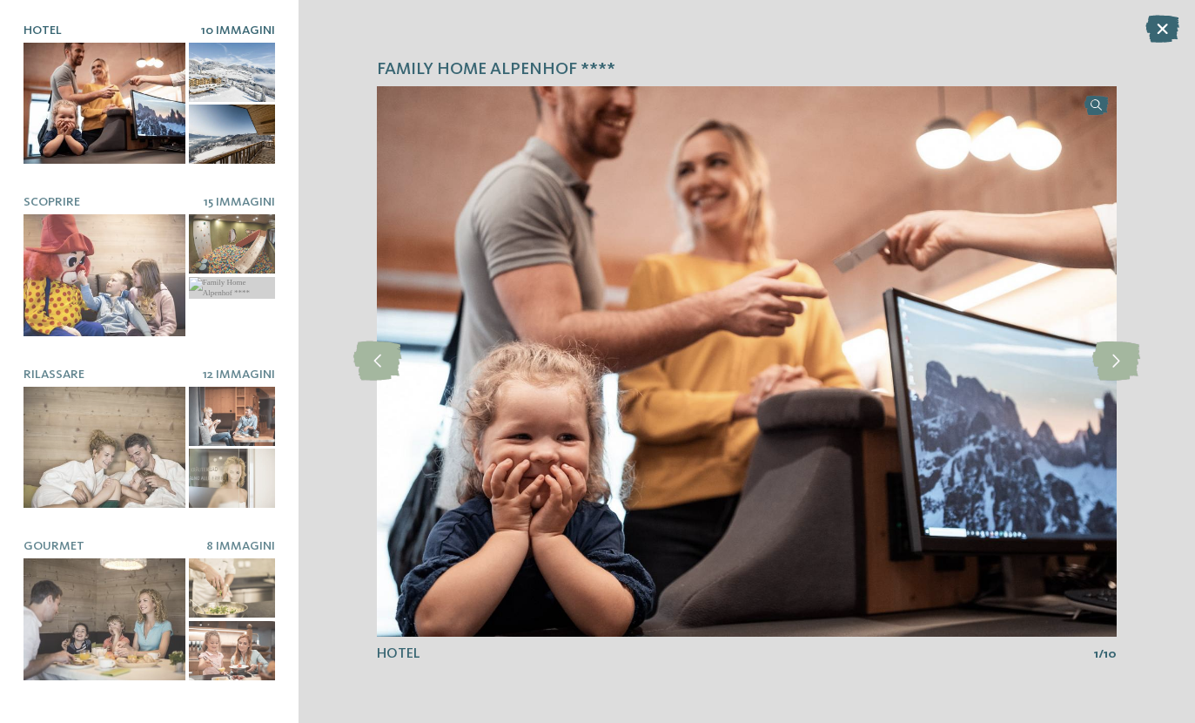
click at [1120, 374] on icon at bounding box center [1117, 360] width 48 height 39
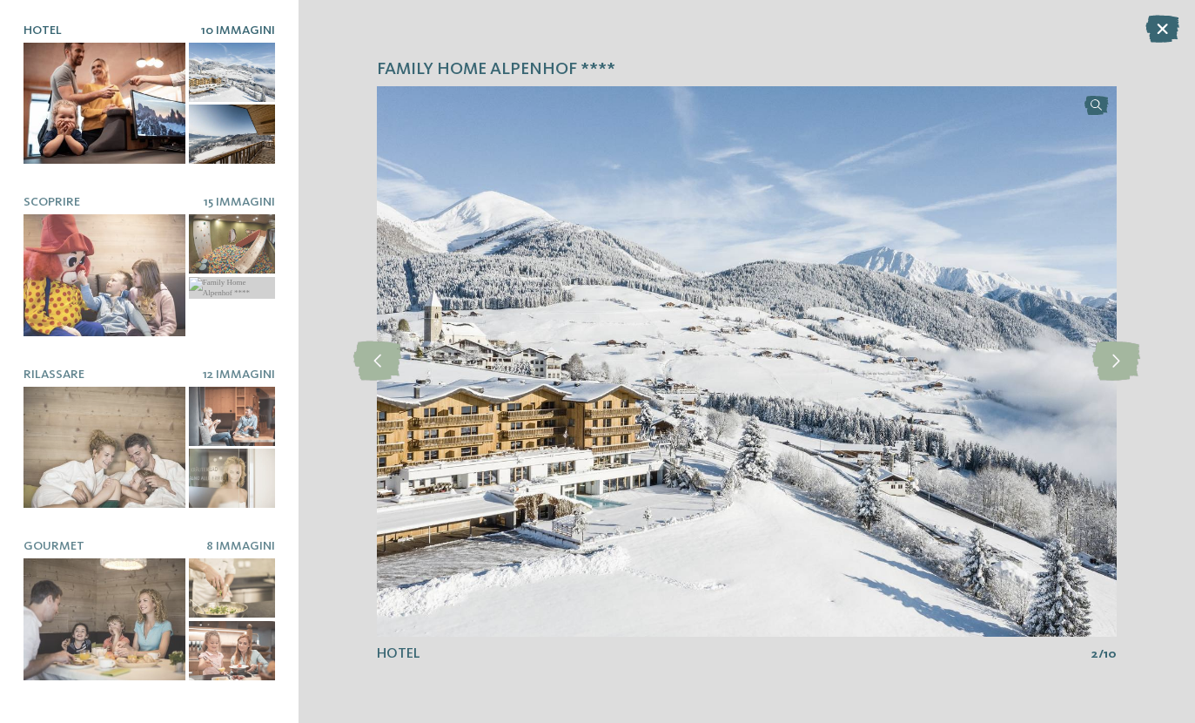
click at [1175, 26] on icon at bounding box center [1163, 29] width 34 height 28
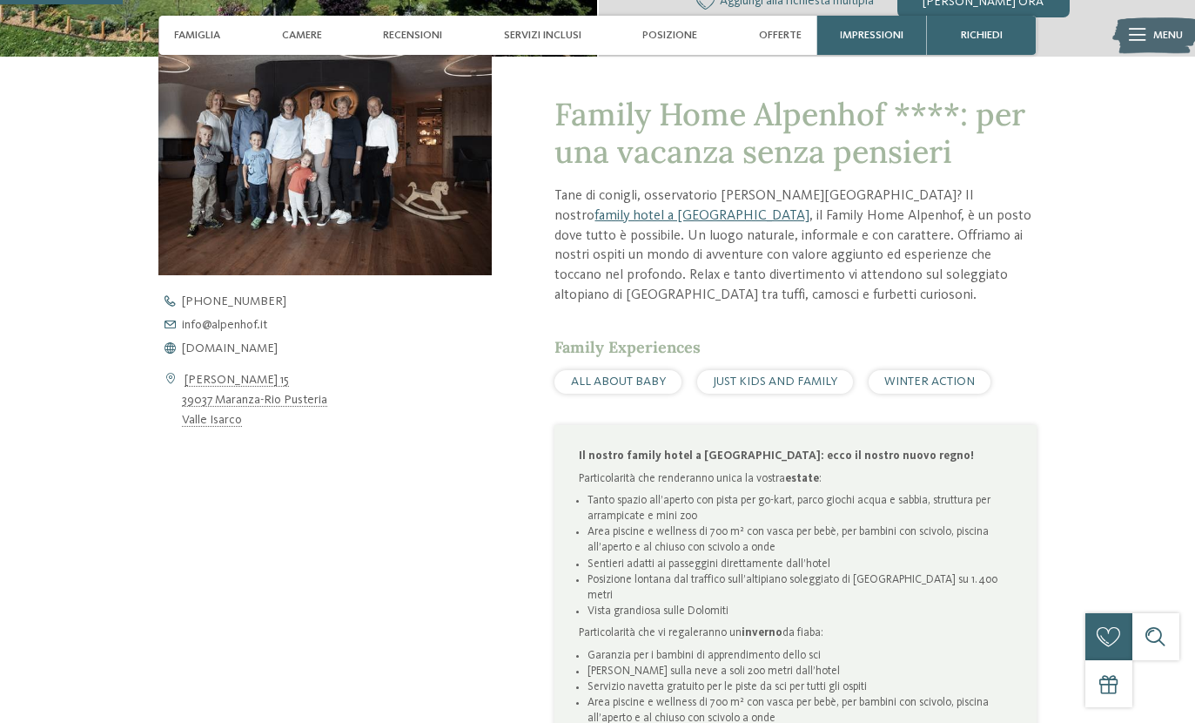
scroll to position [534, 0]
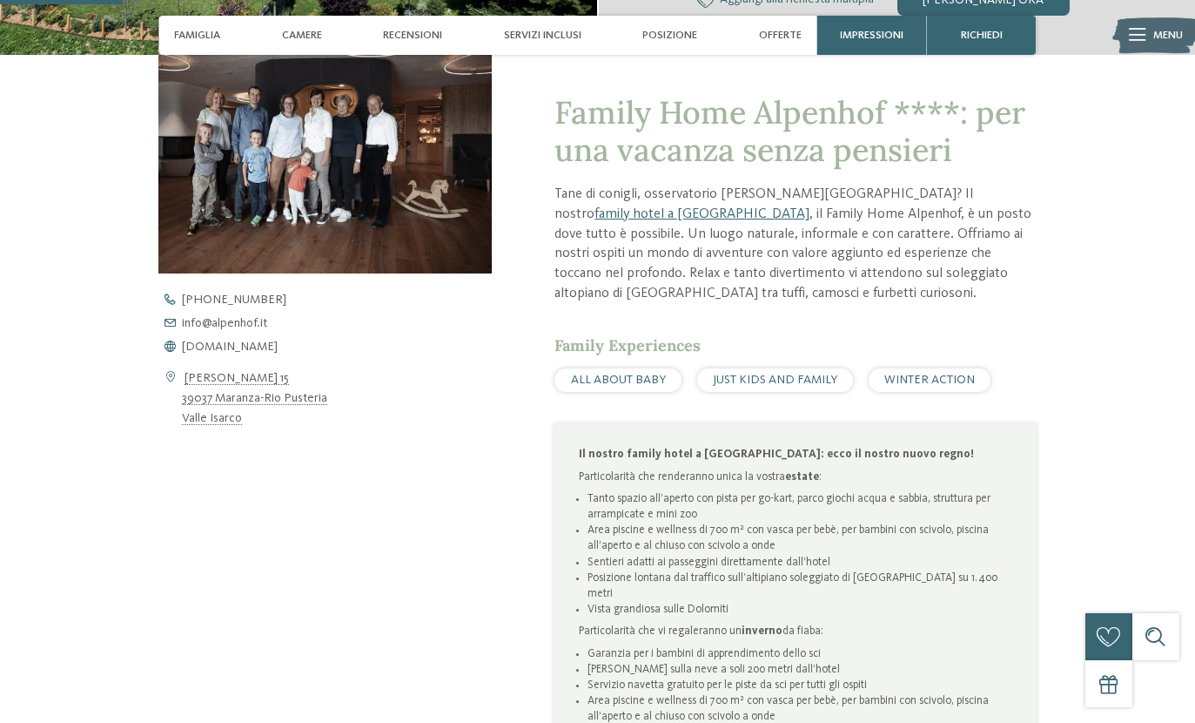
click at [210, 353] on span "www.alpenhof.it" at bounding box center [230, 346] width 96 height 12
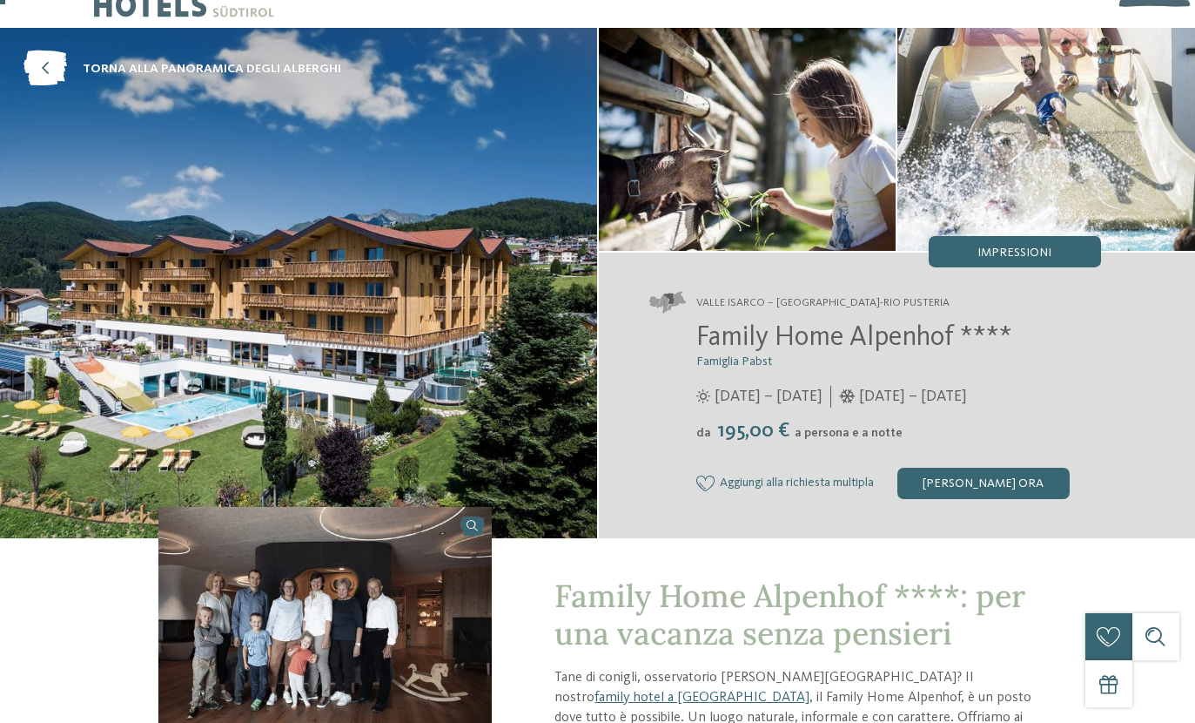
scroll to position [0, 0]
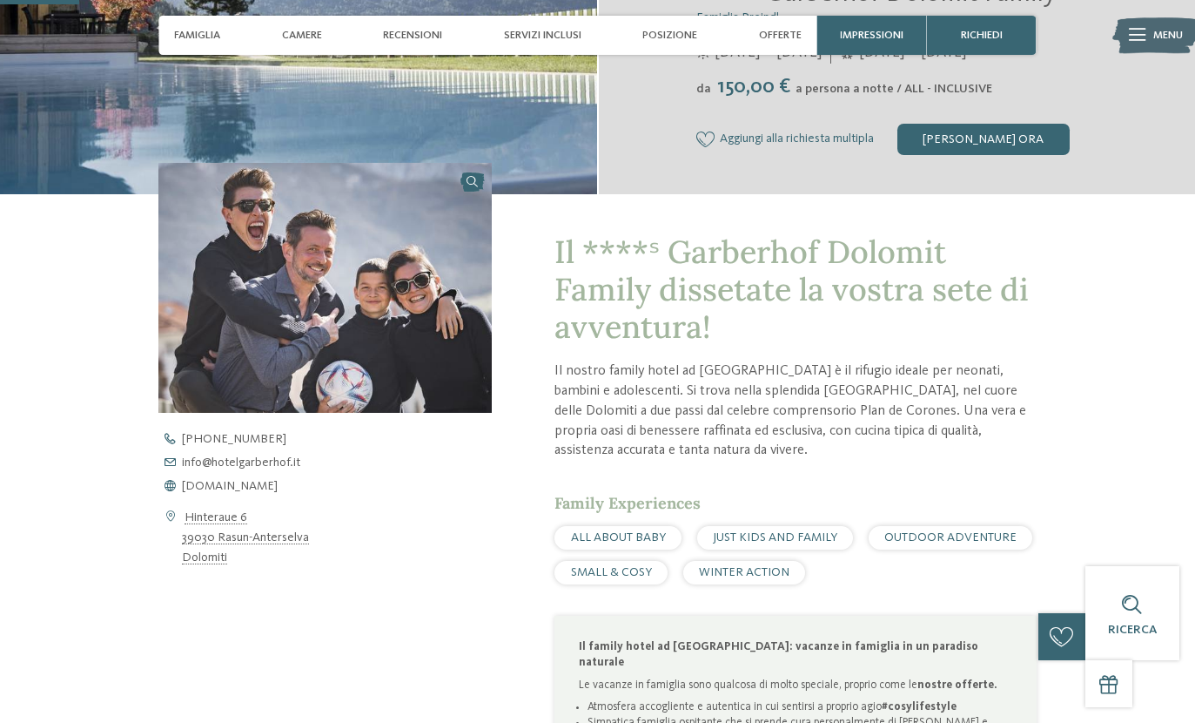
scroll to position [430, 0]
